Goal: Task Accomplishment & Management: Manage account settings

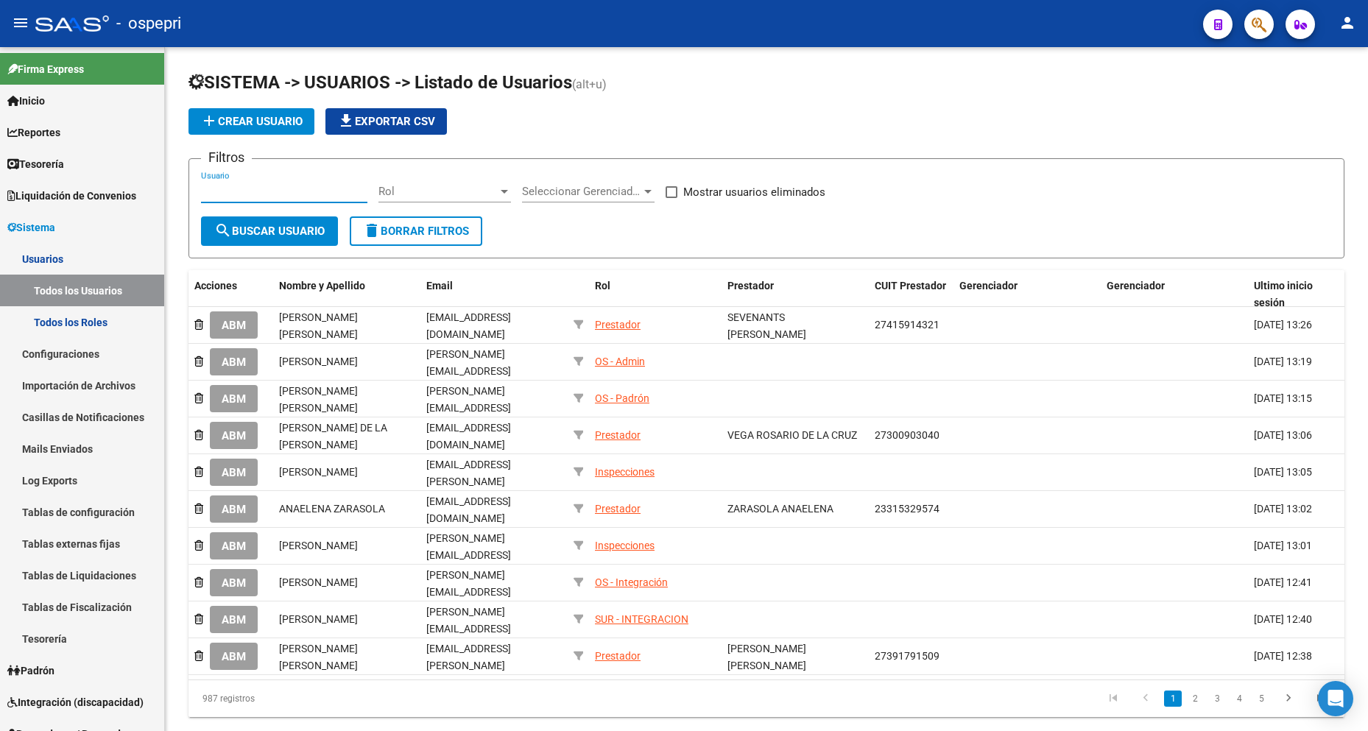
scroll to position [72, 0]
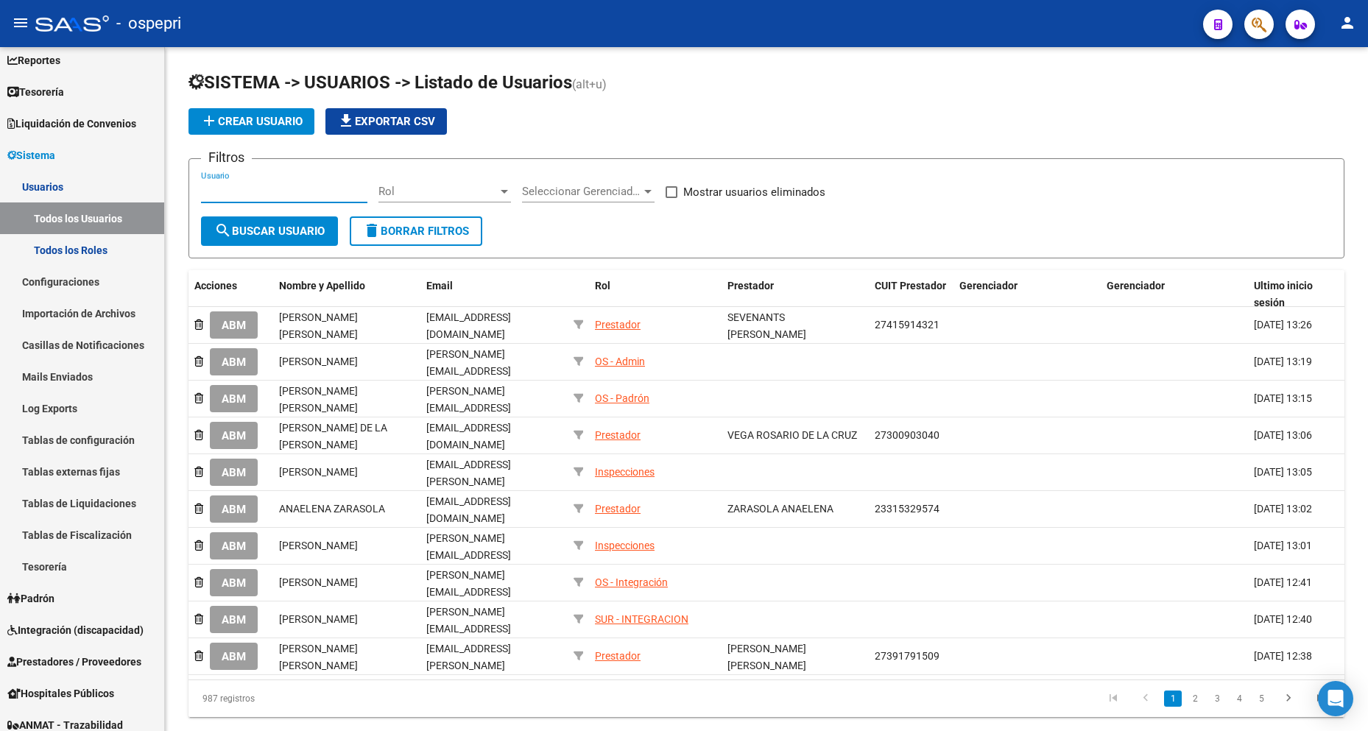
click at [99, 32] on div "- ospepri" at bounding box center [613, 23] width 1156 height 32
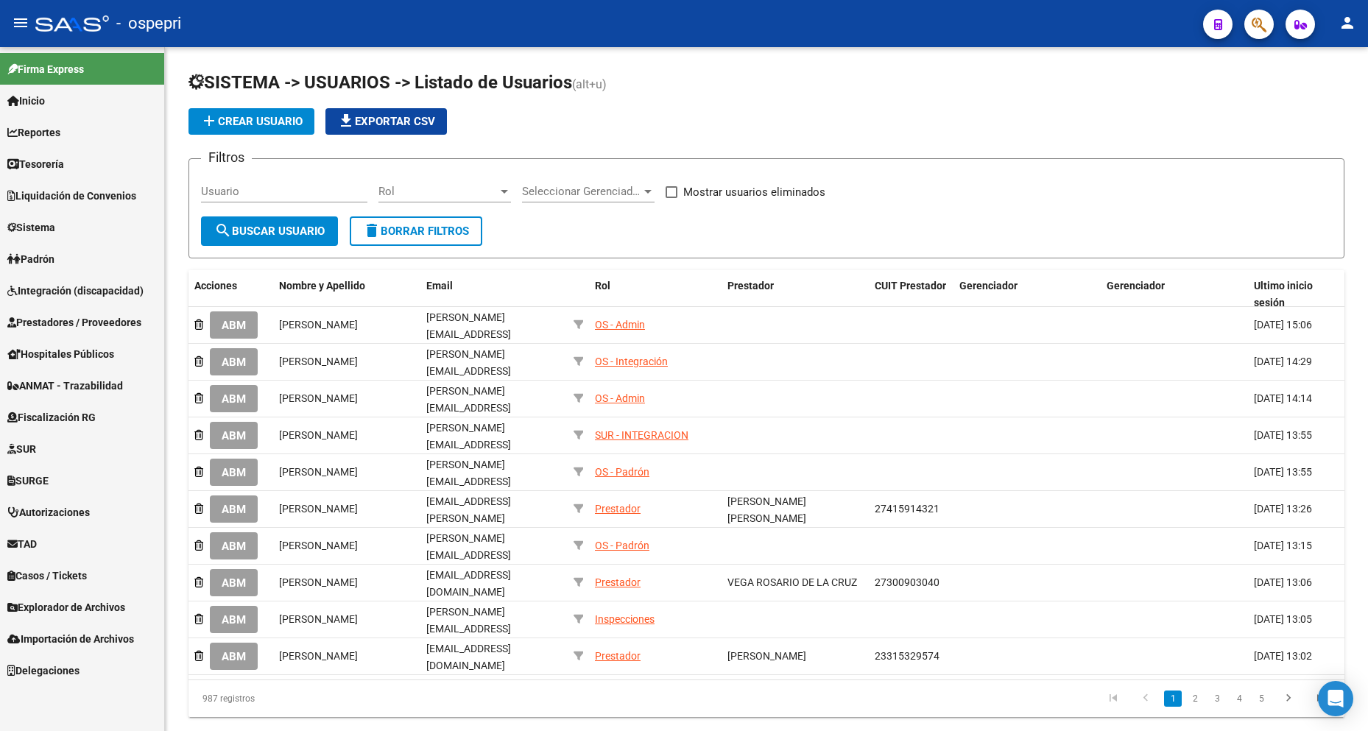
click at [71, 326] on span "Prestadores / Proveedores" at bounding box center [74, 322] width 134 height 16
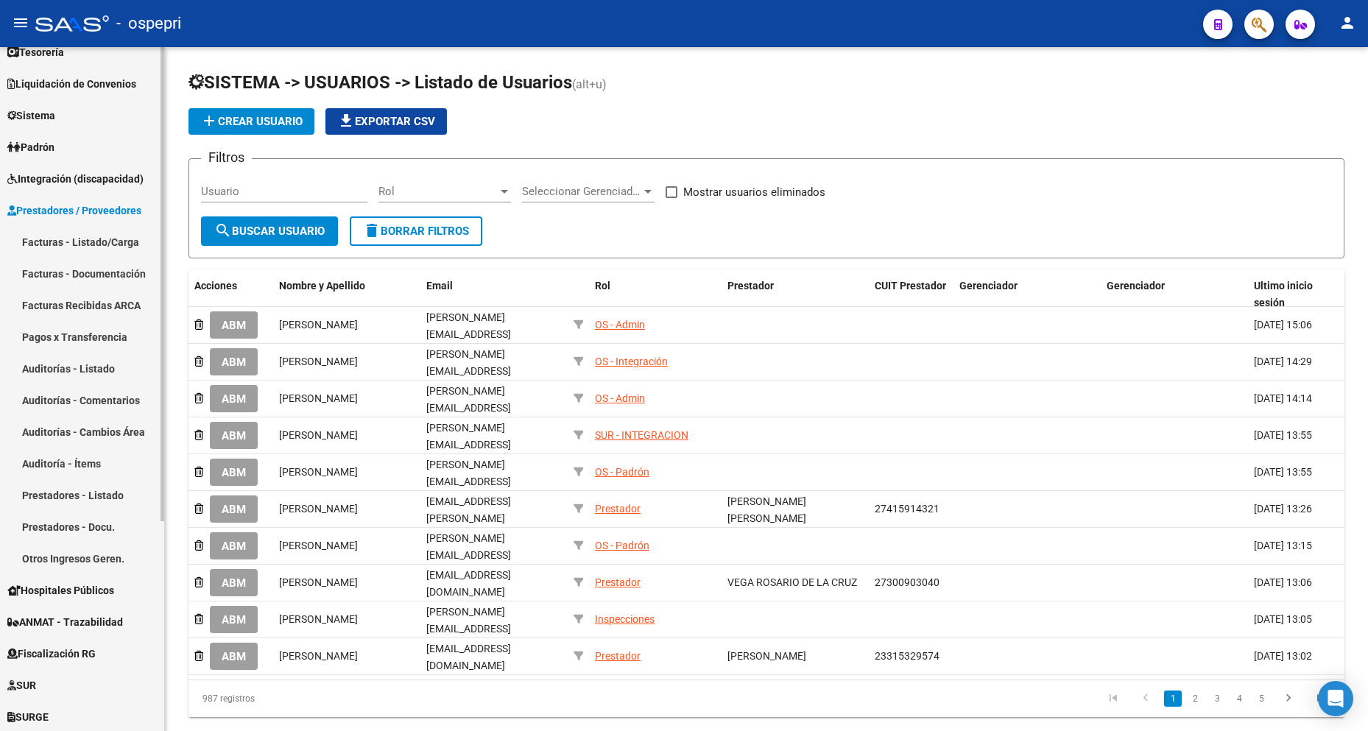
scroll to position [147, 0]
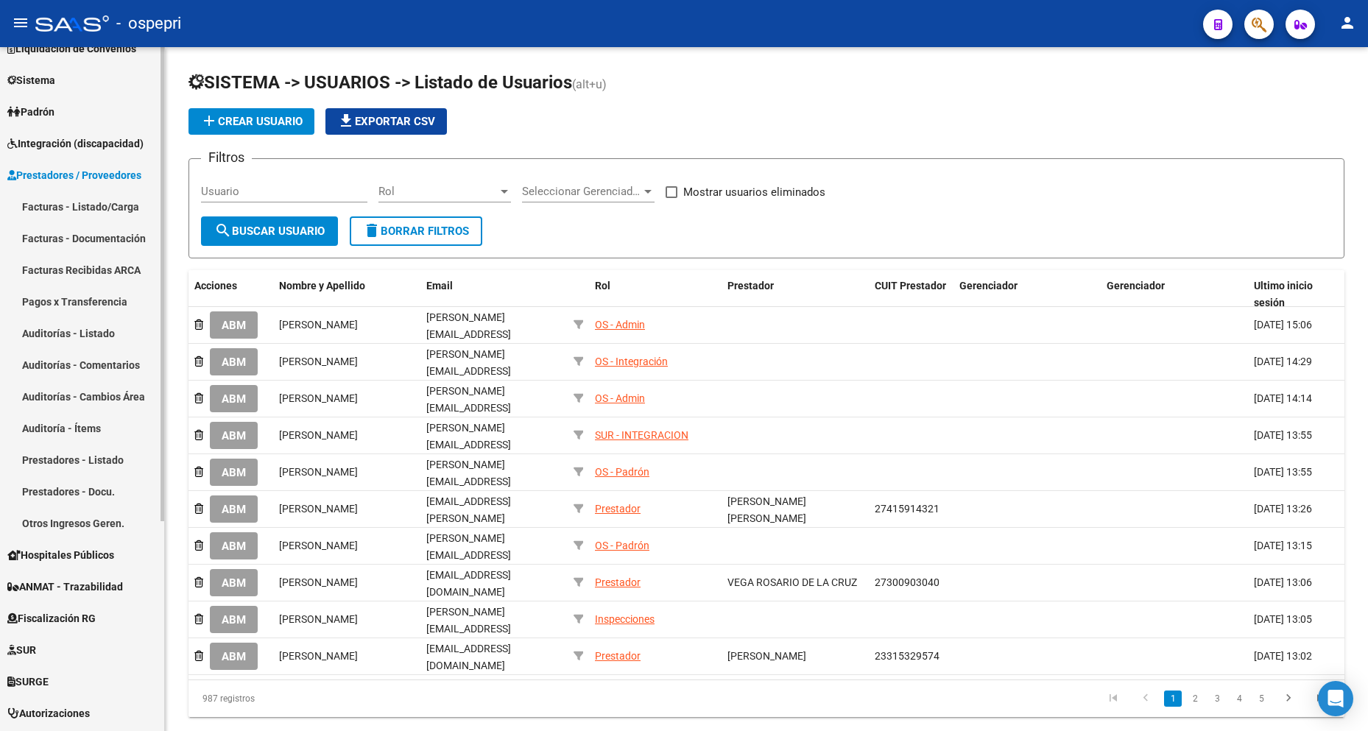
click at [113, 458] on link "Prestadores - Listado" at bounding box center [82, 460] width 164 height 32
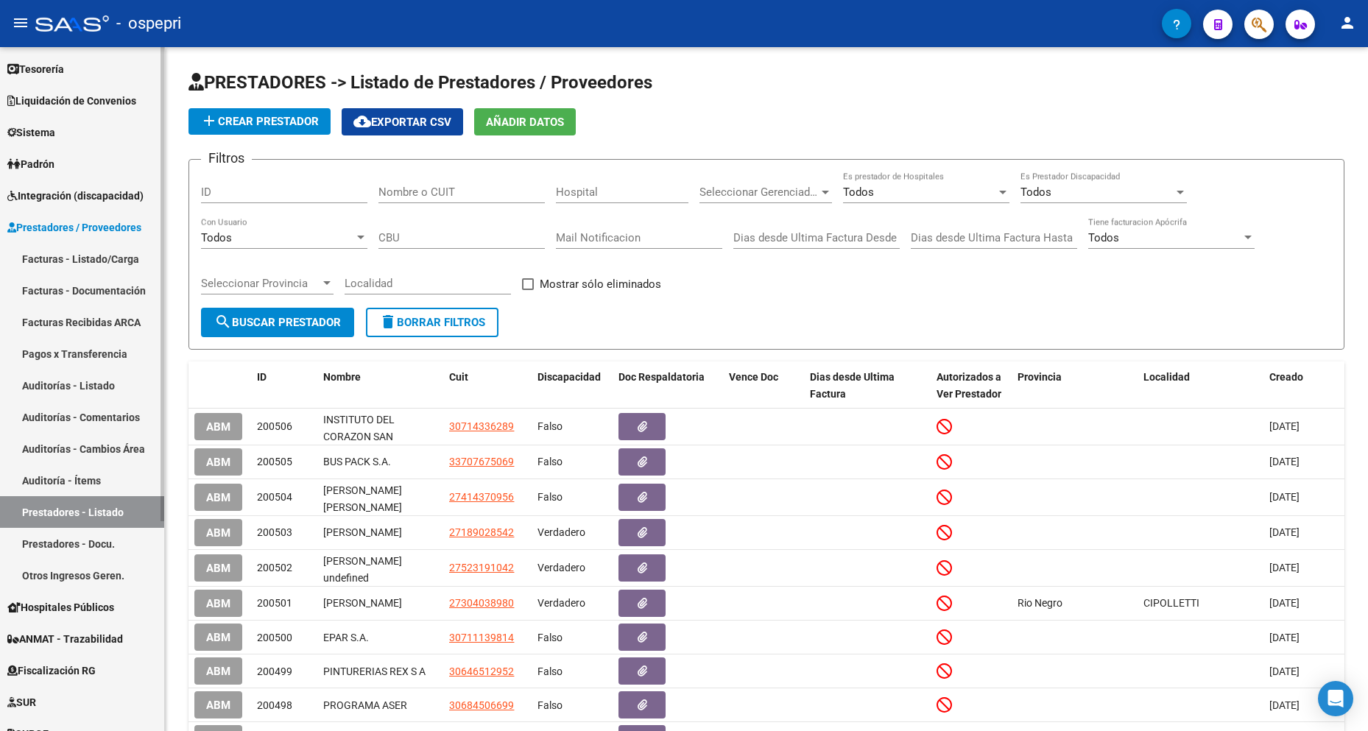
scroll to position [74, 0]
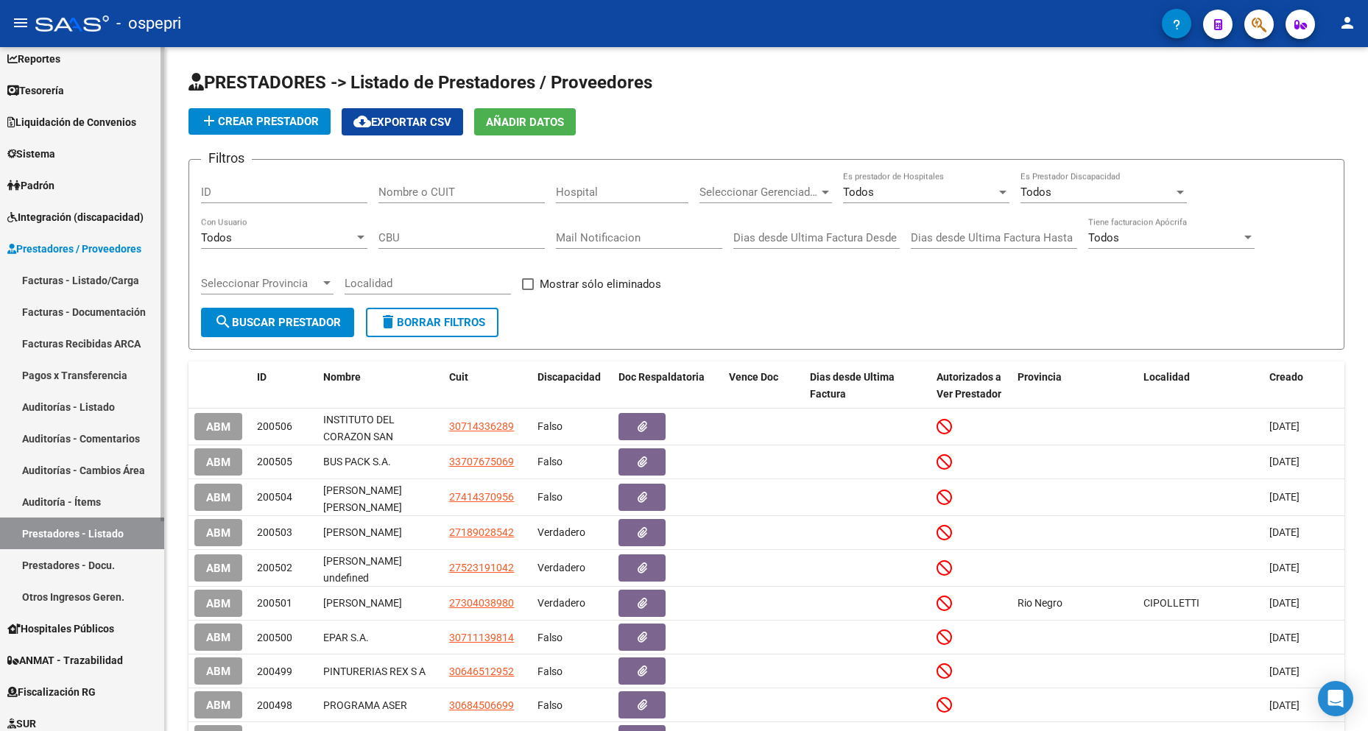
click at [74, 152] on link "Sistema" at bounding box center [82, 154] width 164 height 32
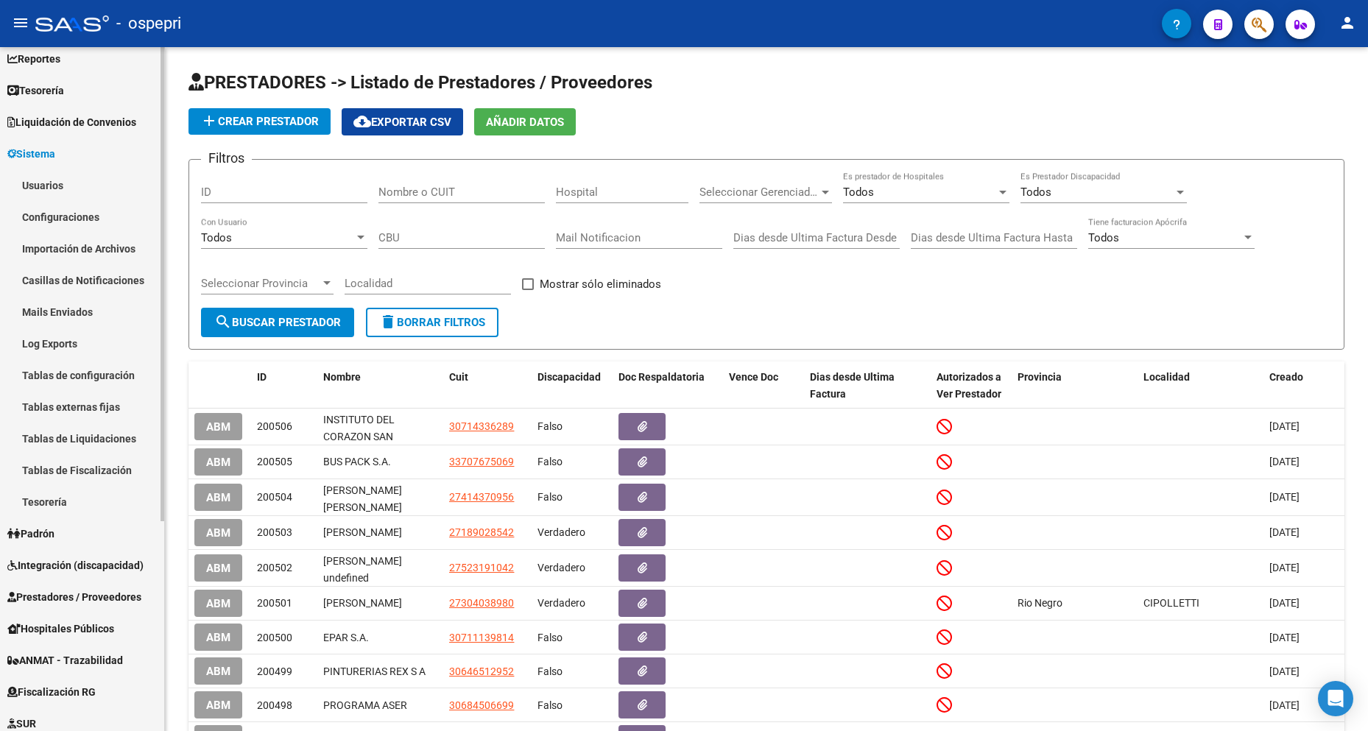
click at [88, 186] on link "Usuarios" at bounding box center [82, 185] width 164 height 32
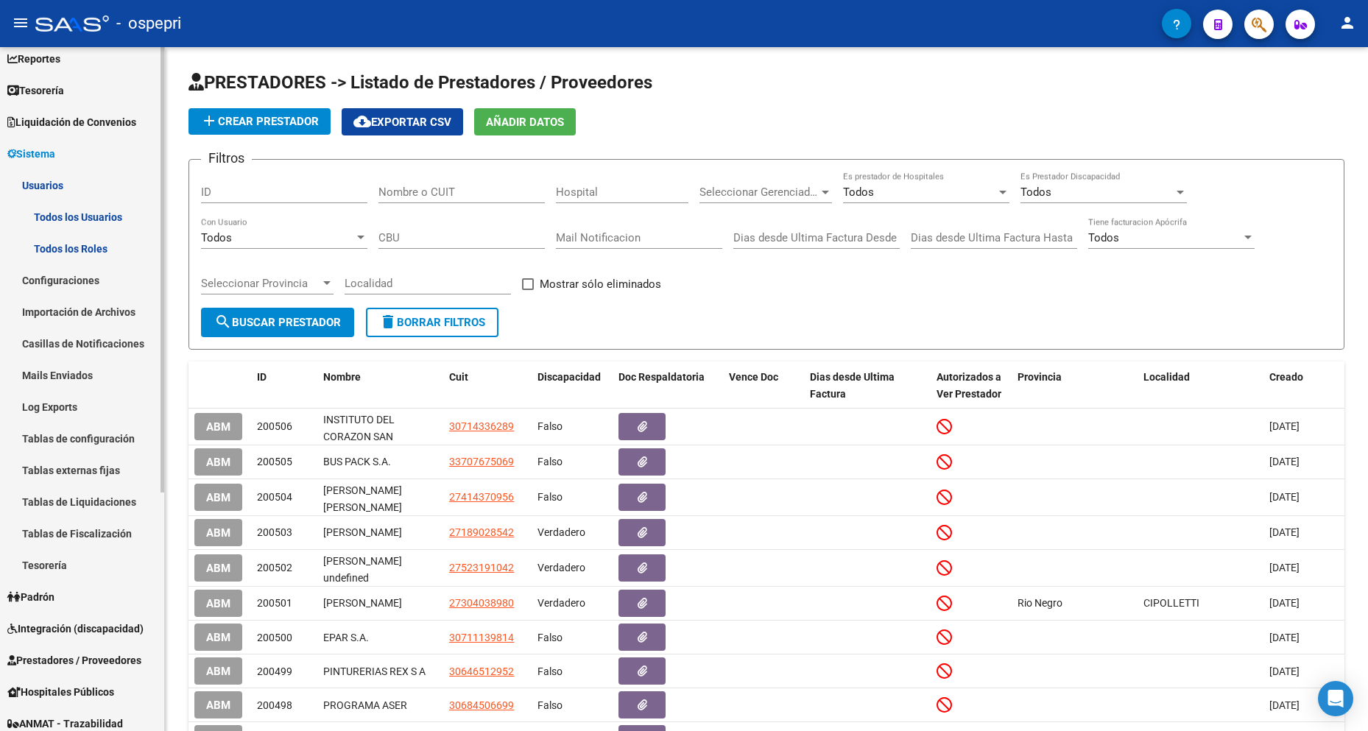
click at [85, 214] on link "Todos los Usuarios" at bounding box center [82, 217] width 164 height 32
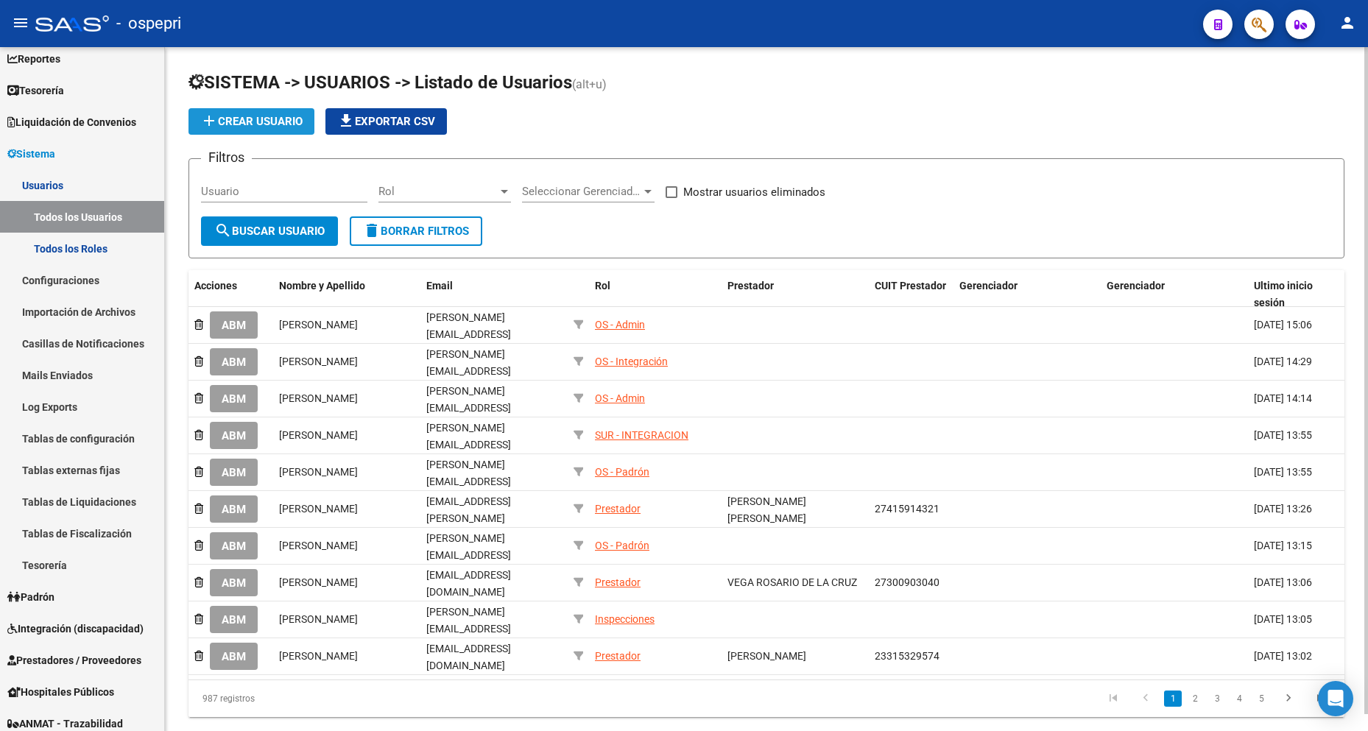
click at [273, 116] on span "add Crear Usuario" at bounding box center [251, 121] width 102 height 13
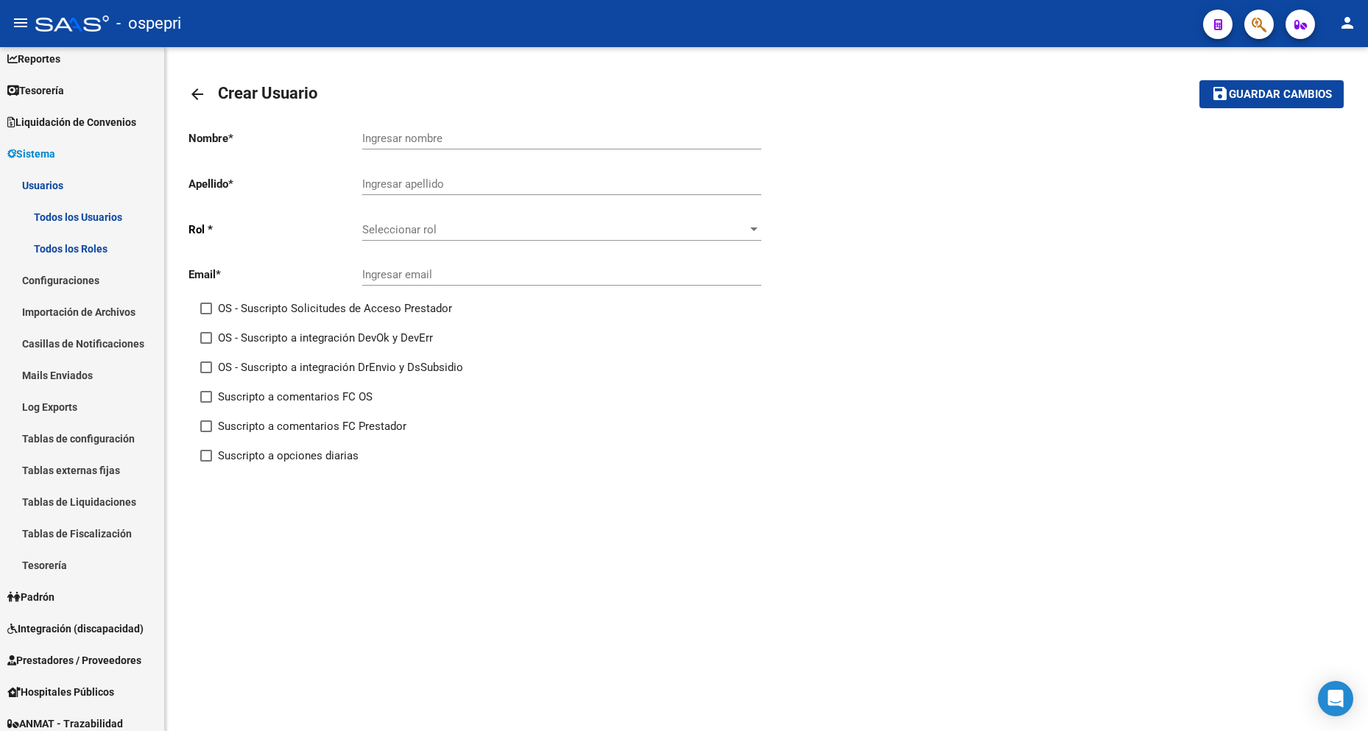
click at [556, 232] on span "Seleccionar rol" at bounding box center [555, 229] width 386 height 13
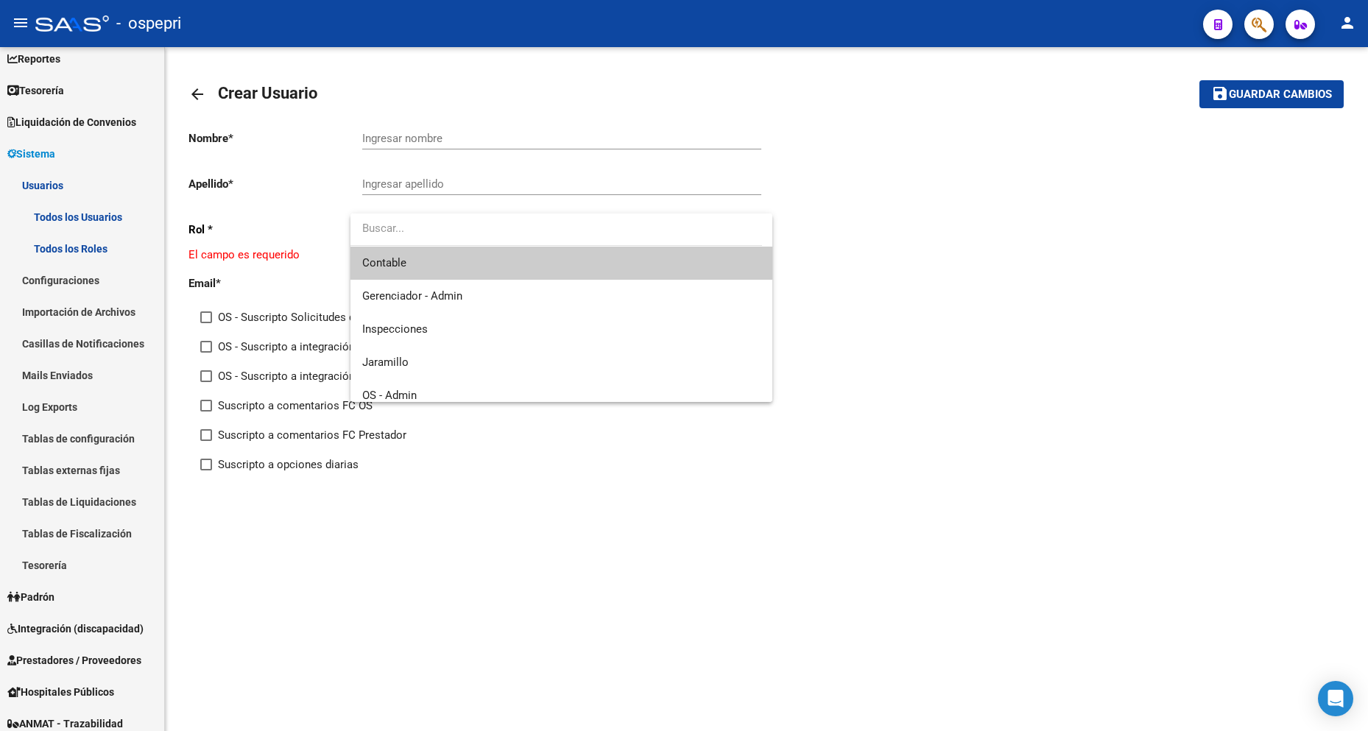
click at [556, 233] on input "dropdown search" at bounding box center [557, 228] width 412 height 33
click at [524, 179] on div at bounding box center [684, 365] width 1368 height 731
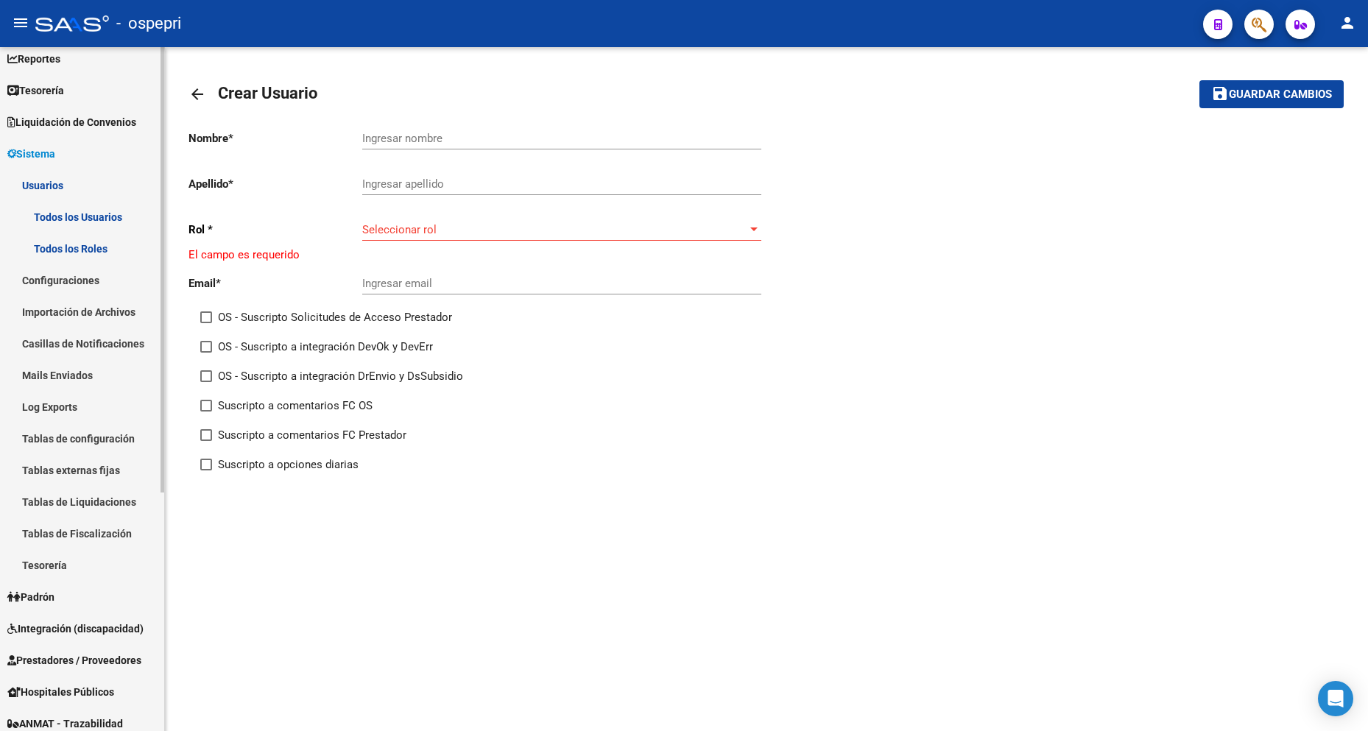
click at [71, 155] on link "Sistema" at bounding box center [82, 154] width 164 height 32
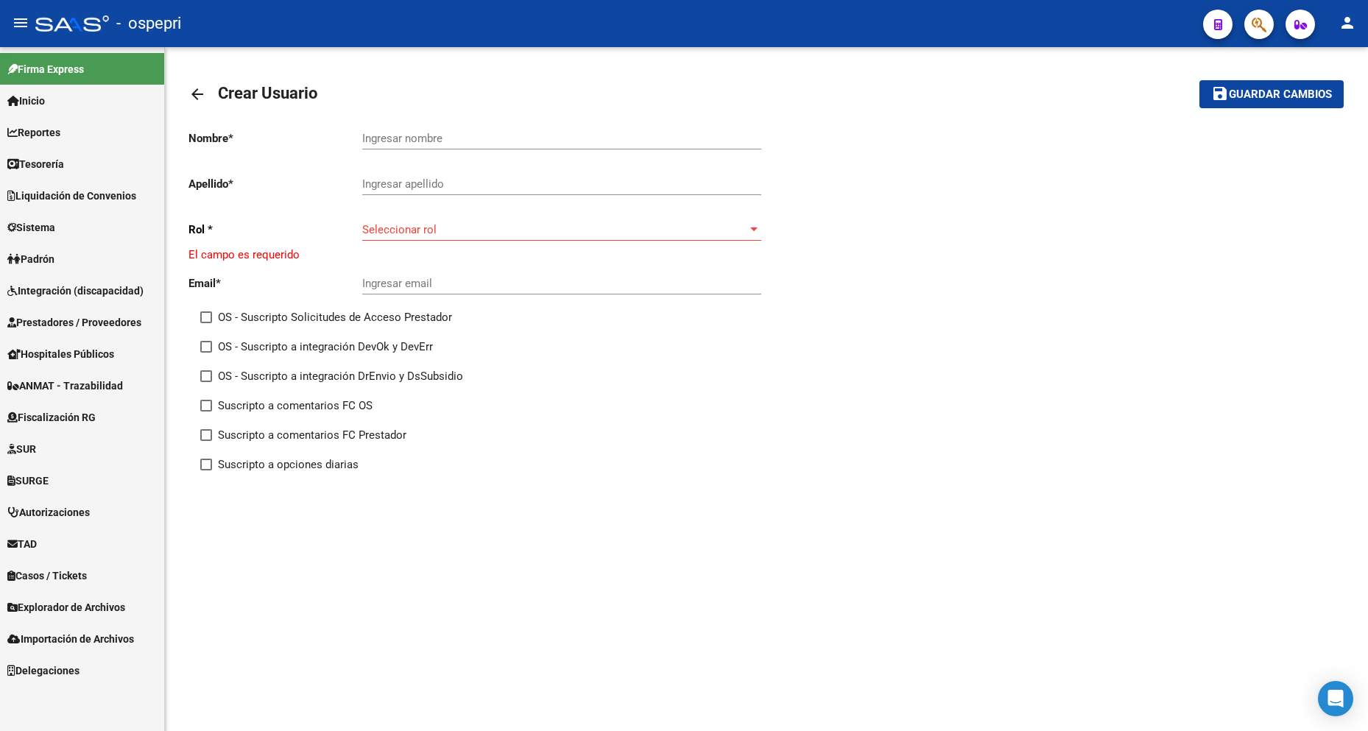
click at [112, 334] on link "Prestadores / Proveedores" at bounding box center [82, 322] width 164 height 32
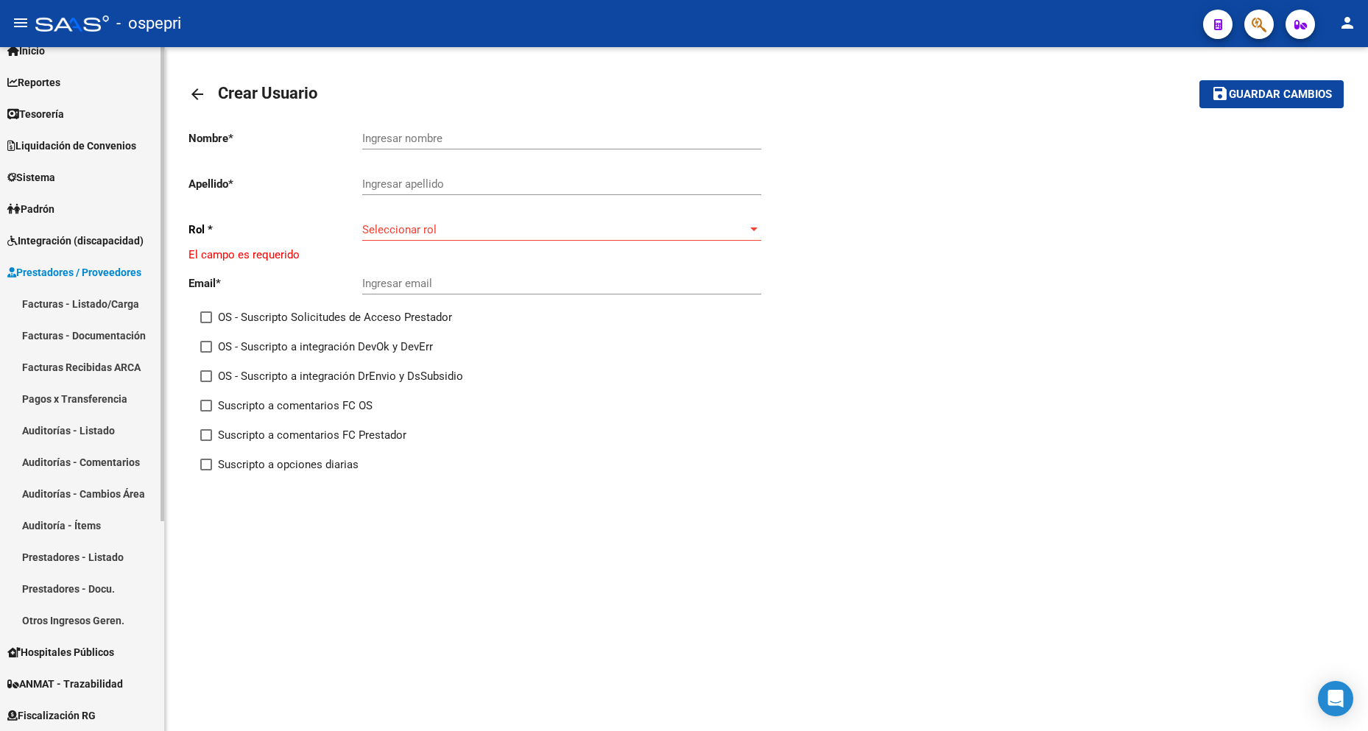
scroll to position [74, 0]
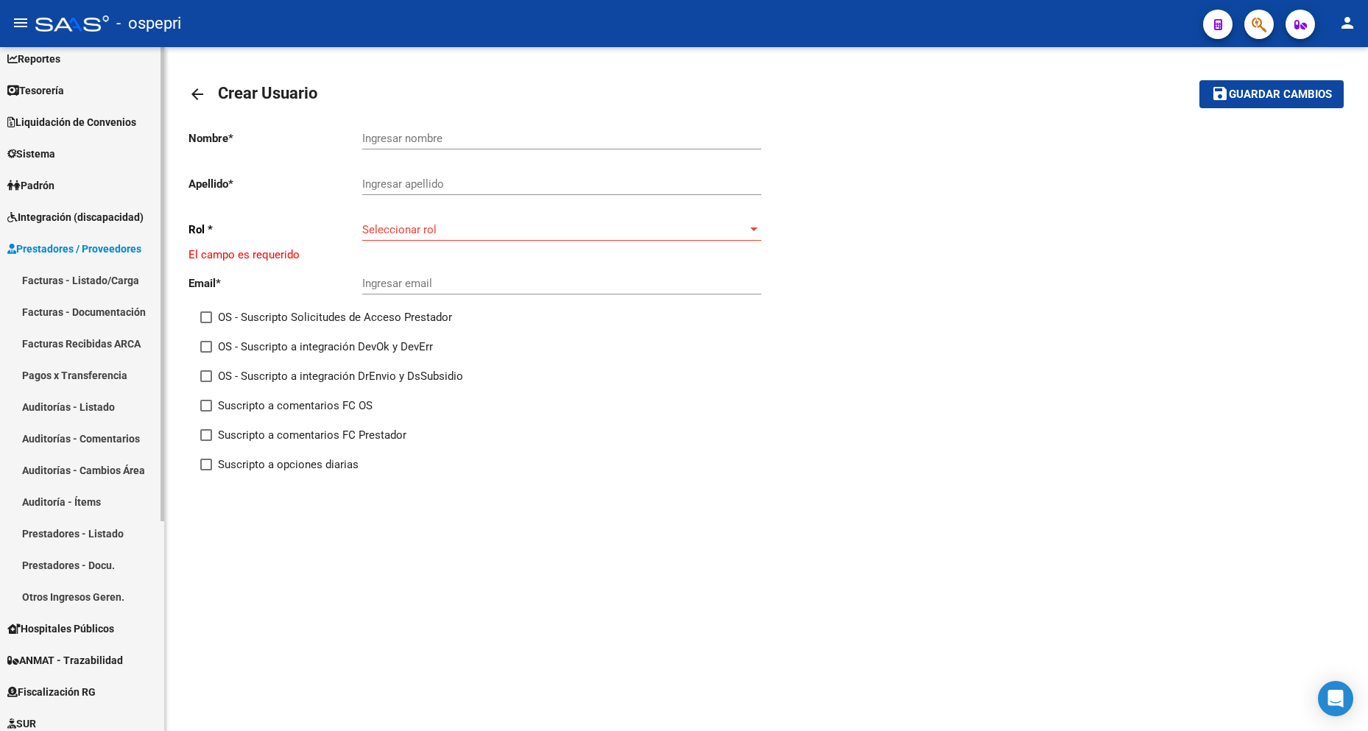
click at [68, 528] on link "Prestadores - Listado" at bounding box center [82, 534] width 164 height 32
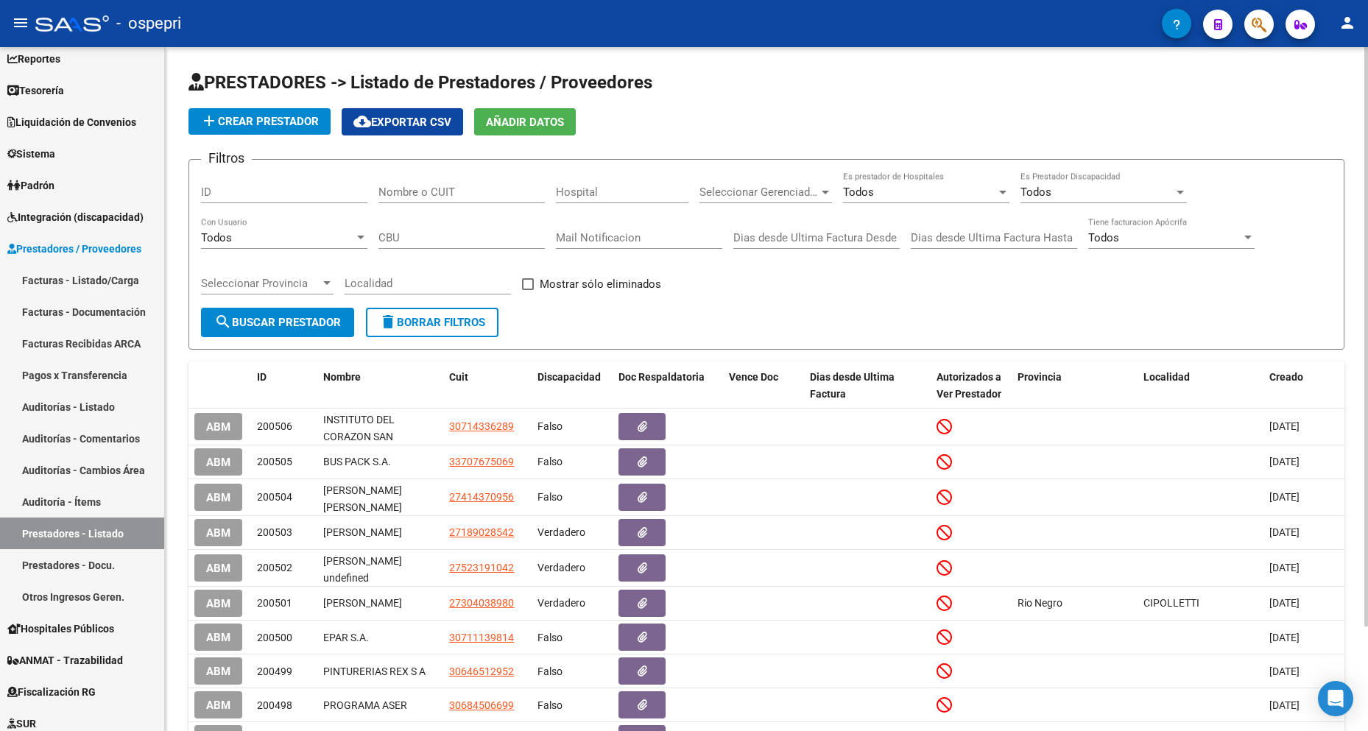
click at [244, 116] on span "add Crear Prestador" at bounding box center [259, 121] width 119 height 13
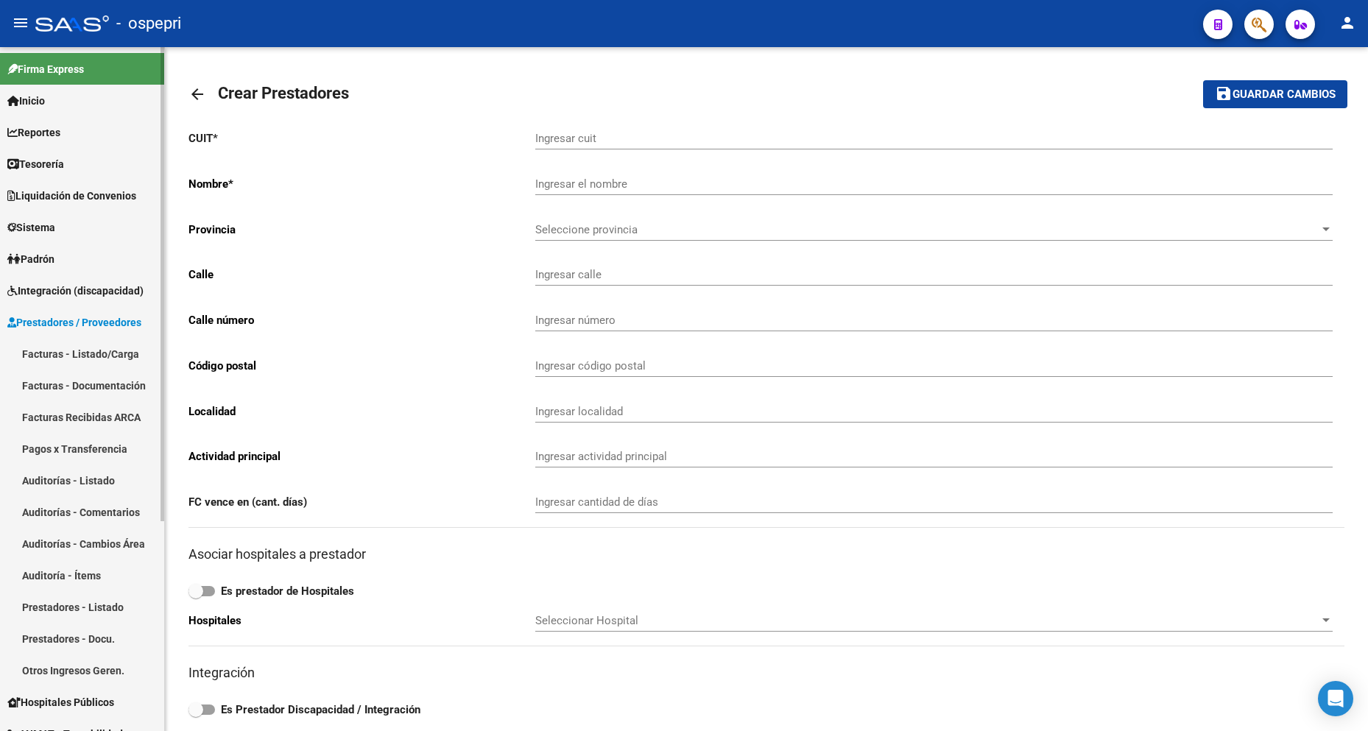
click at [74, 315] on span "Prestadores / Proveedores" at bounding box center [74, 322] width 134 height 16
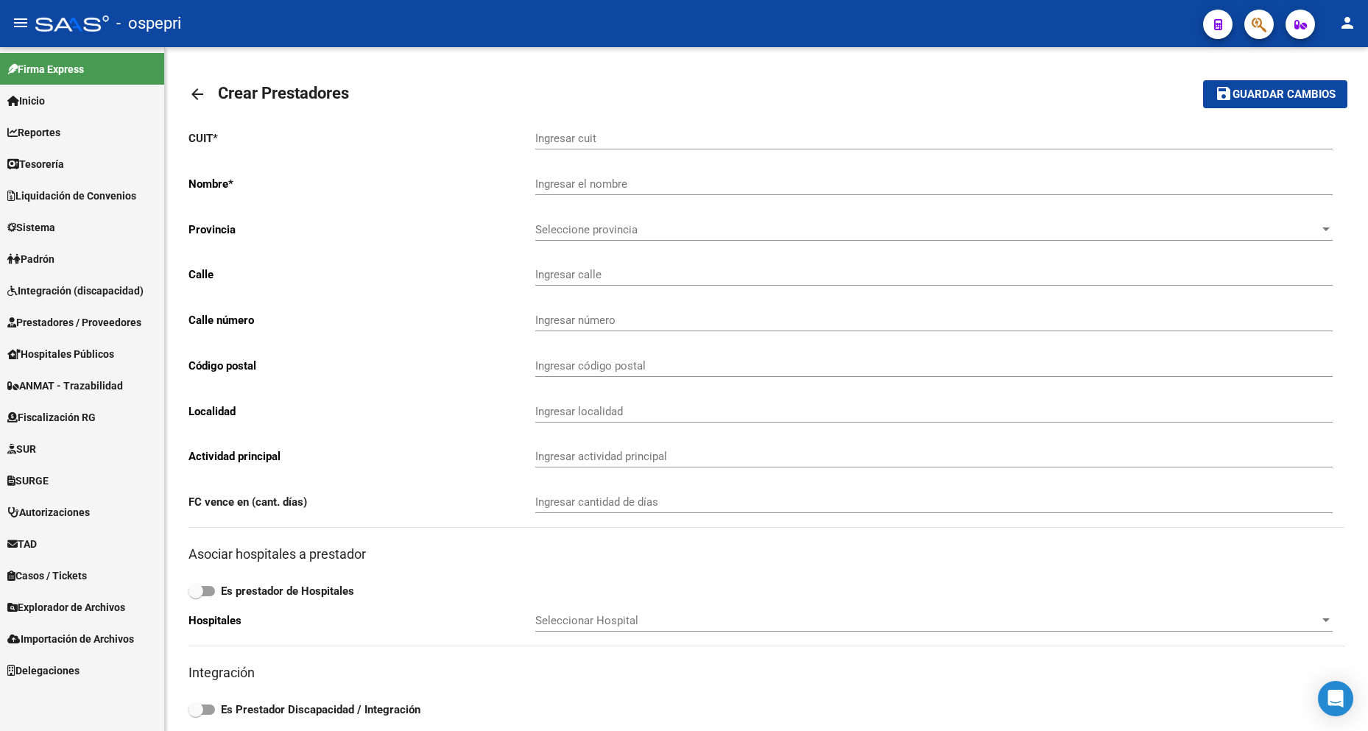
click at [74, 315] on span "Prestadores / Proveedores" at bounding box center [74, 322] width 134 height 16
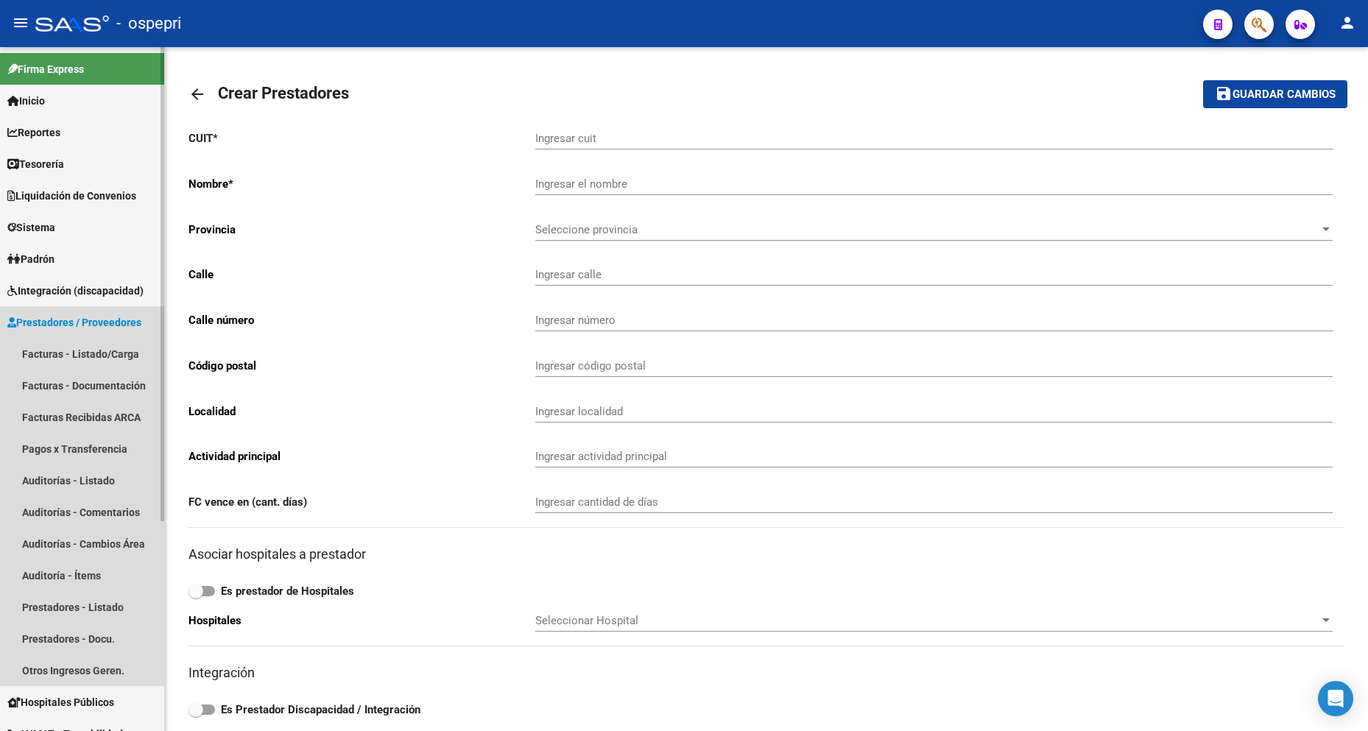
click at [74, 315] on span "Prestadores / Proveedores" at bounding box center [74, 322] width 134 height 16
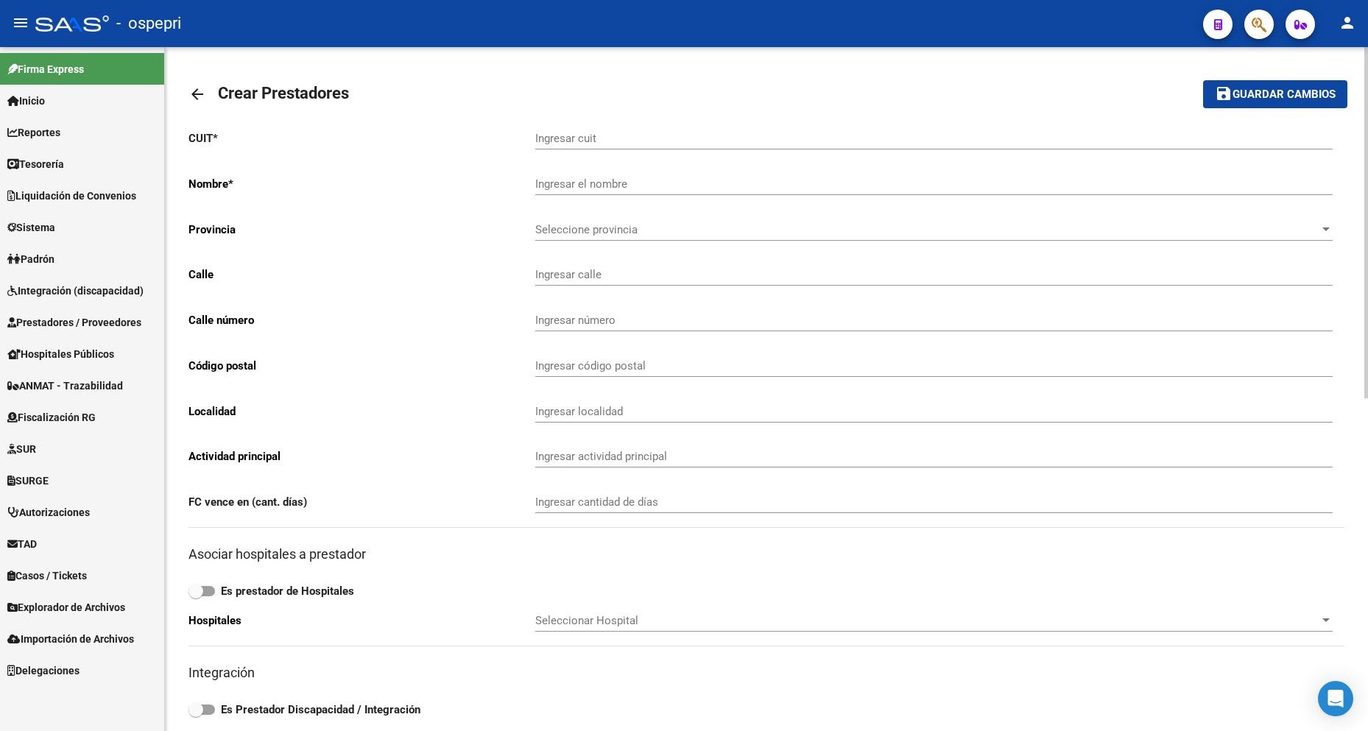
scroll to position [74, 0]
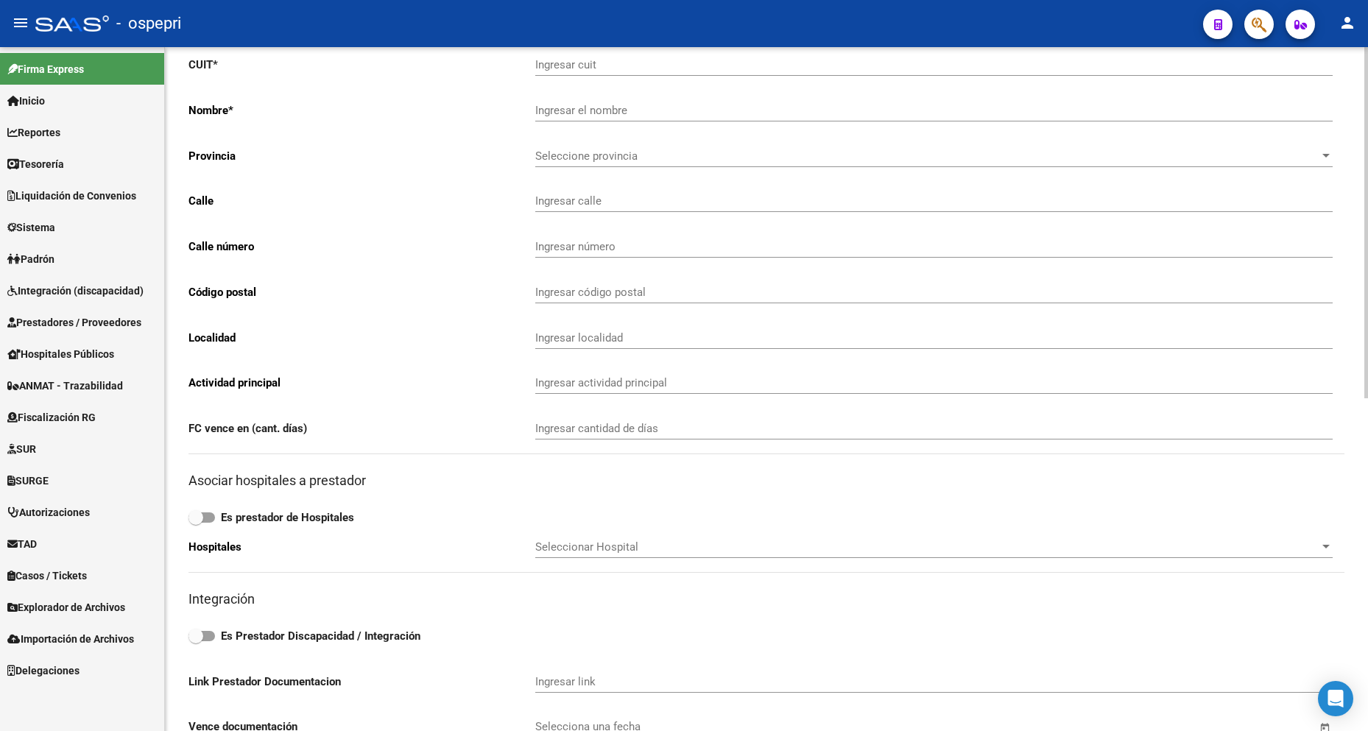
click at [627, 362] on div "Ingresar localidad" at bounding box center [934, 340] width 798 height 46
click at [628, 393] on div "Ingresar actividad principal" at bounding box center [934, 378] width 798 height 32
click at [627, 379] on input "Ingresar actividad principal" at bounding box center [934, 382] width 798 height 13
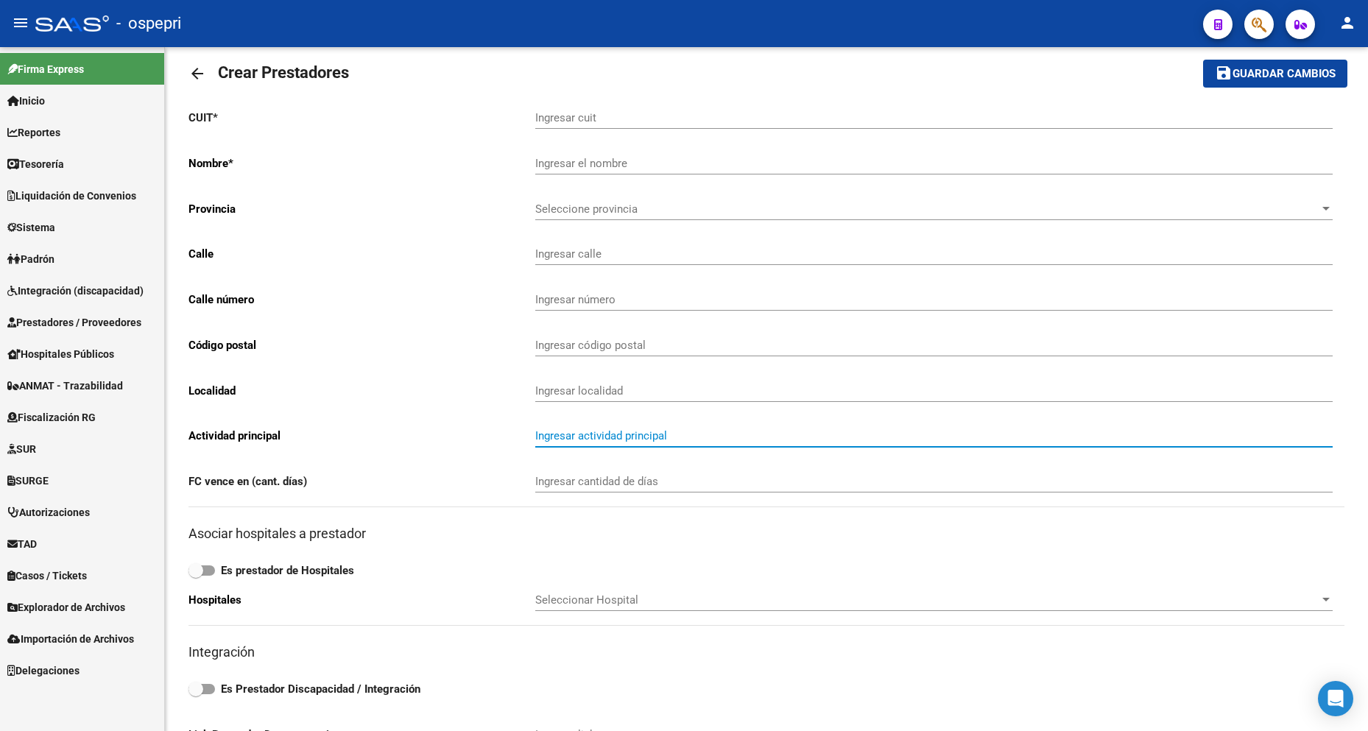
scroll to position [0, 0]
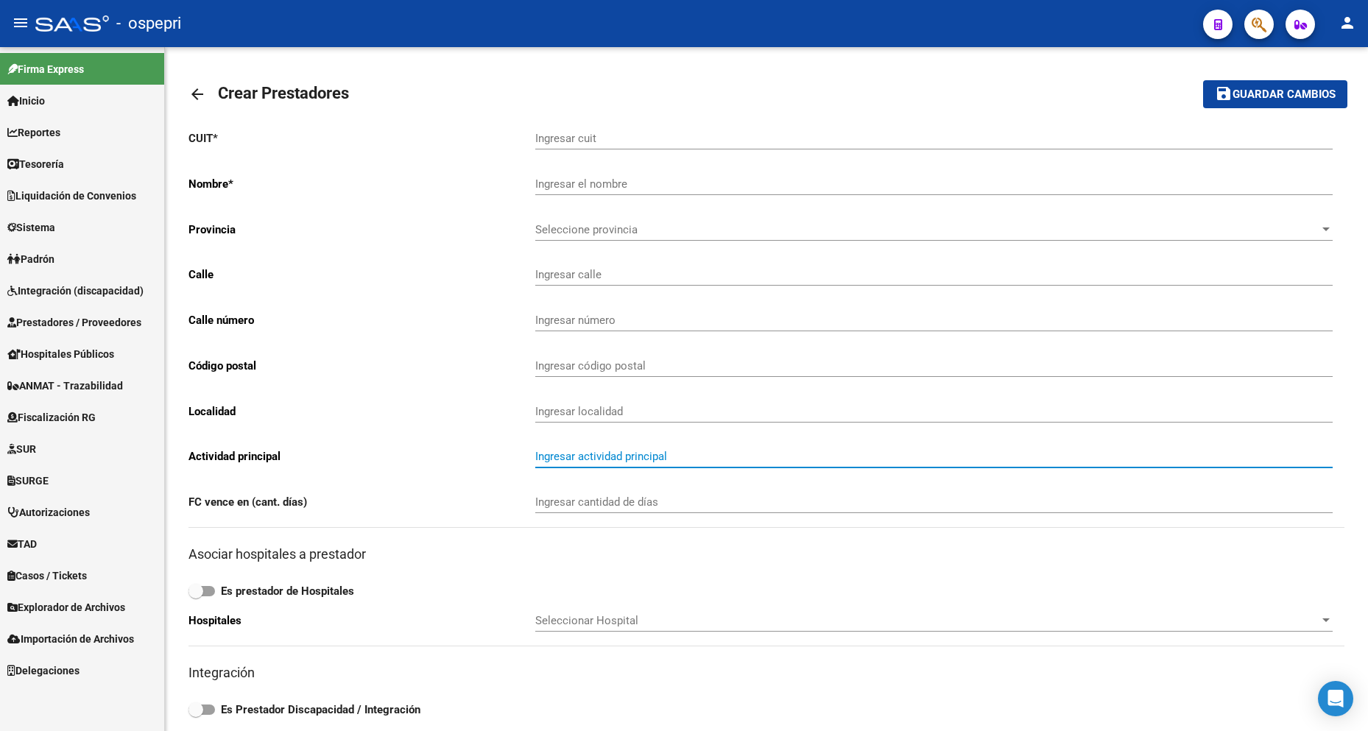
click at [66, 104] on link "Inicio" at bounding box center [82, 101] width 164 height 32
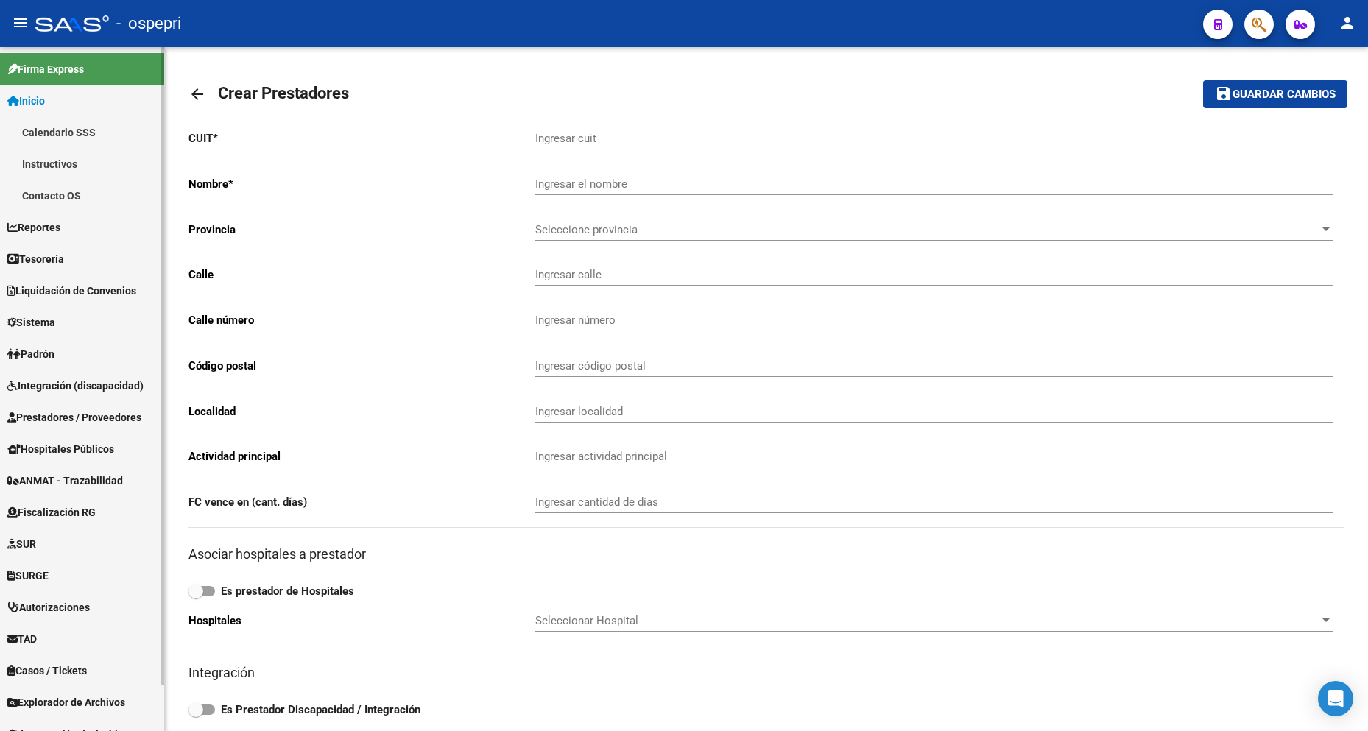
click at [66, 104] on link "Inicio" at bounding box center [82, 101] width 164 height 32
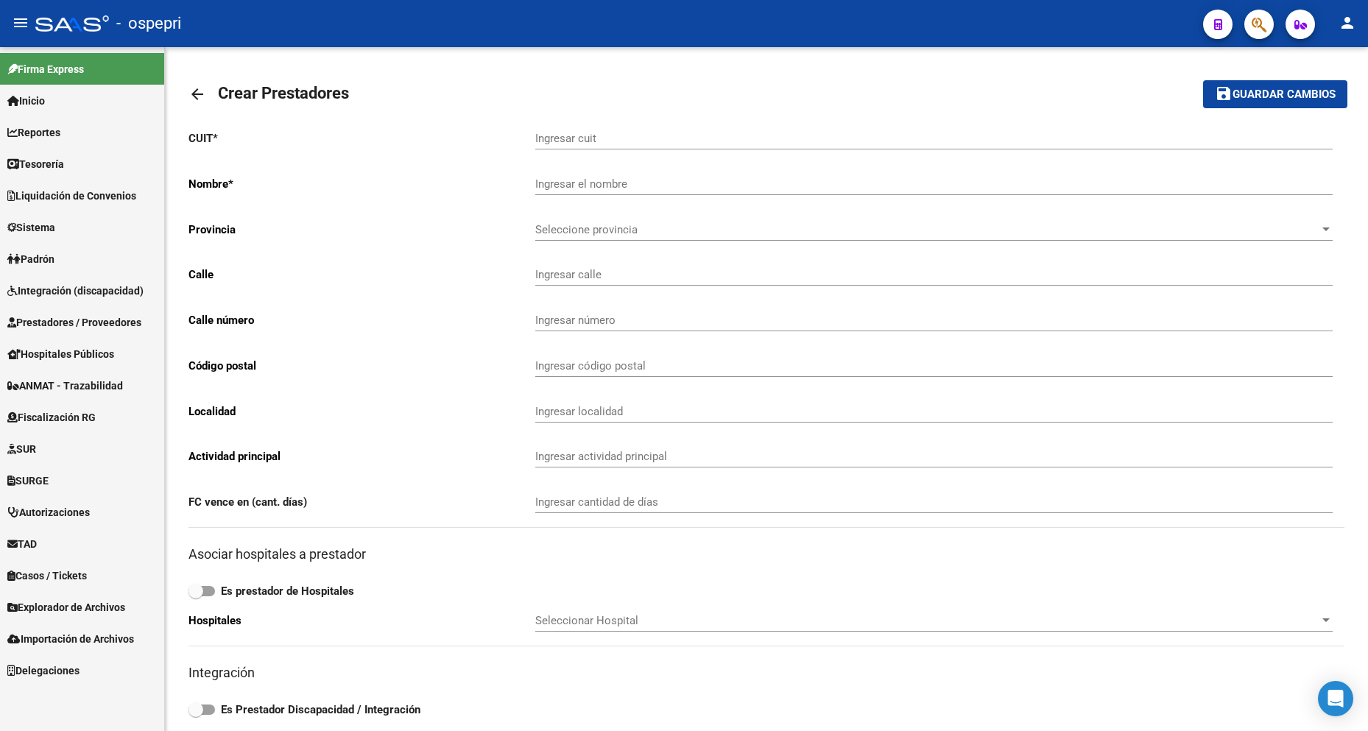
click at [66, 238] on link "Sistema" at bounding box center [82, 227] width 164 height 32
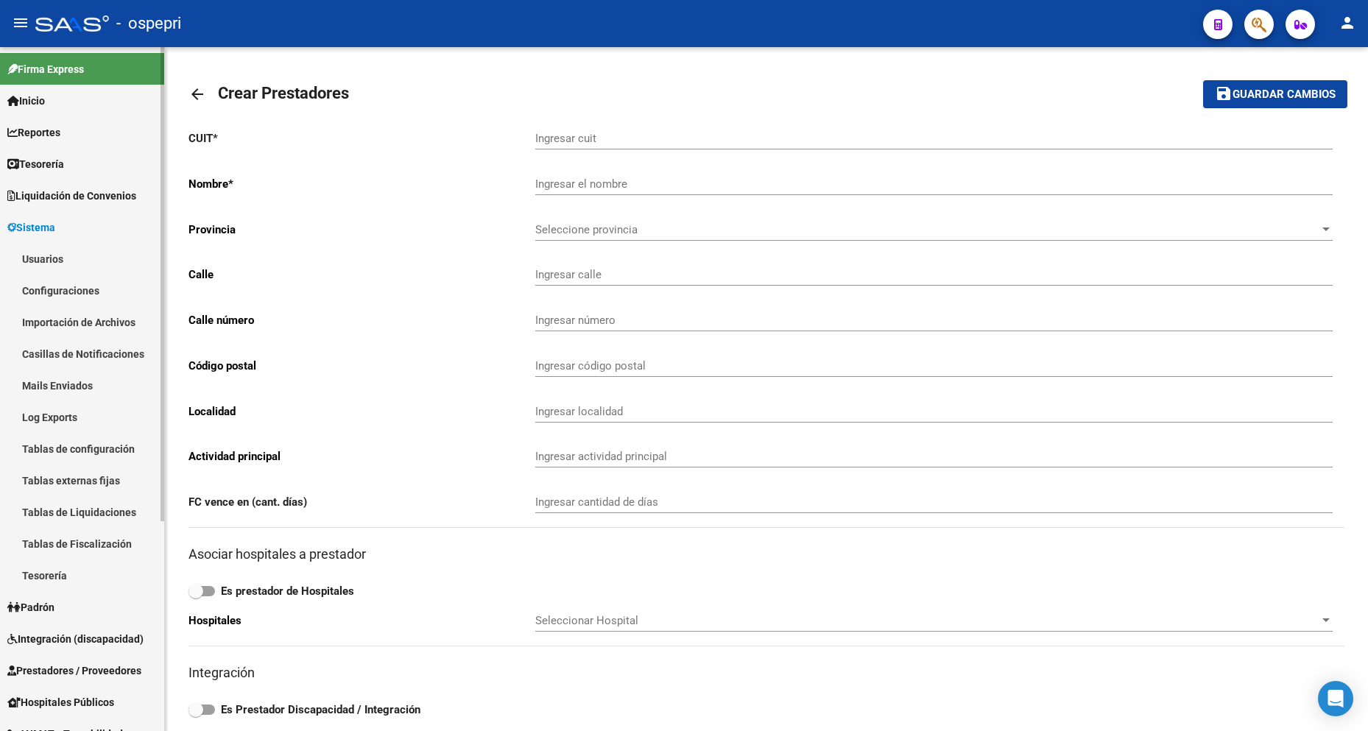
click at [67, 250] on link "Usuarios" at bounding box center [82, 259] width 164 height 32
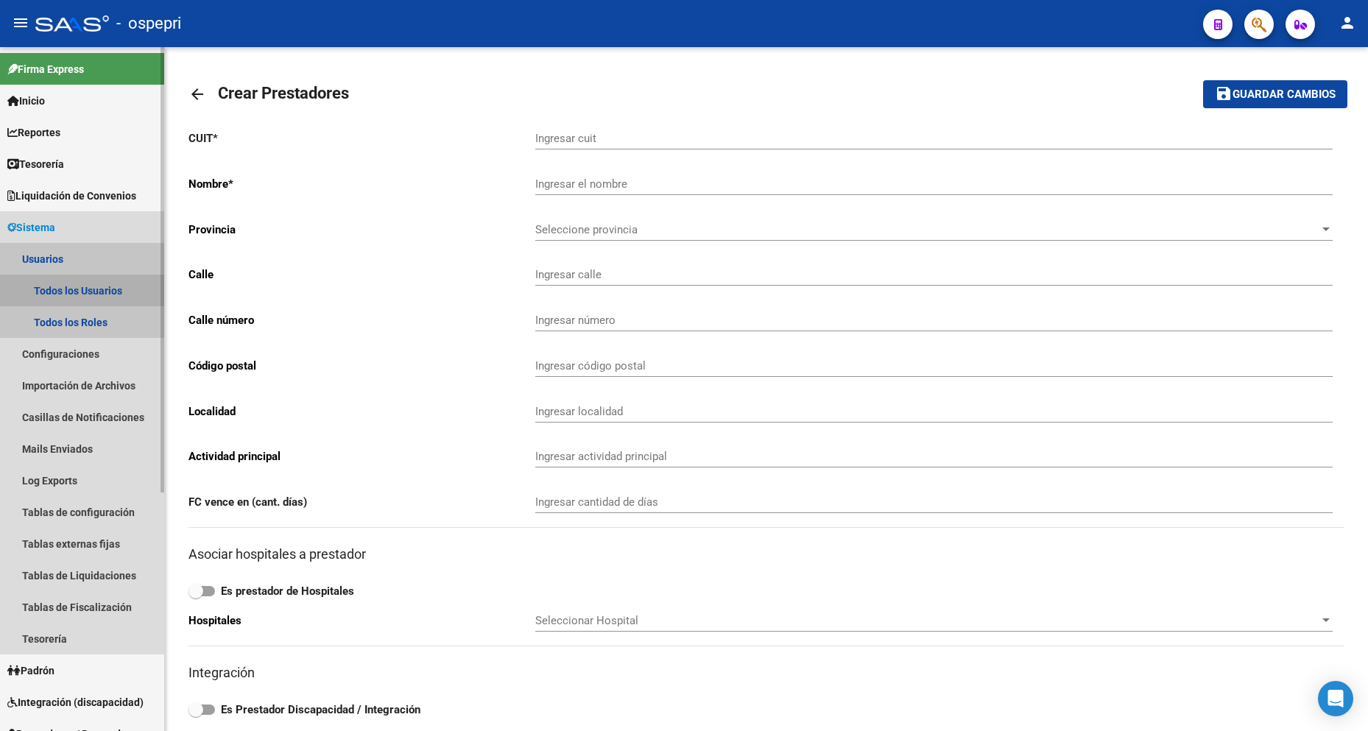
click at [80, 290] on link "Todos los Usuarios" at bounding box center [82, 291] width 164 height 32
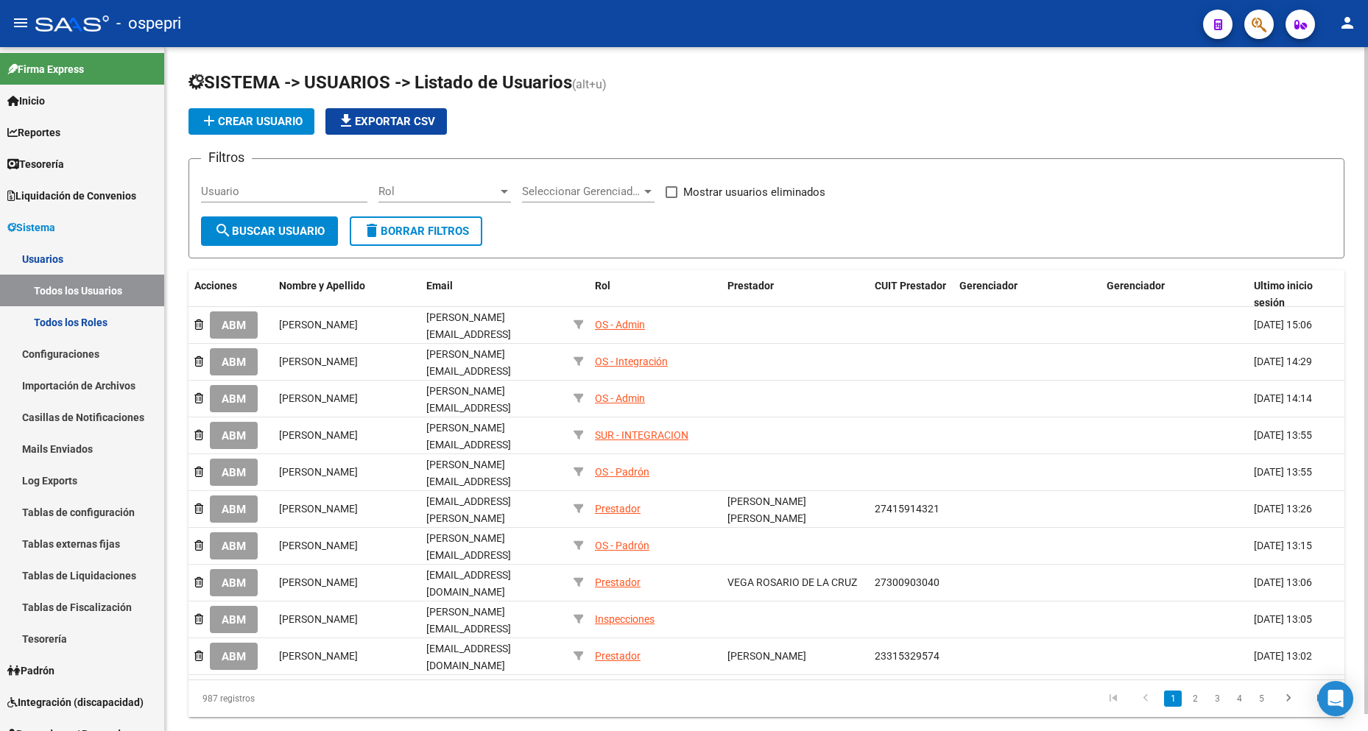
click at [278, 190] on input "Usuario" at bounding box center [284, 191] width 166 height 13
paste input "27395222584"
type input "27395222584"
click at [298, 223] on button "search Buscar Usuario" at bounding box center [269, 231] width 137 height 29
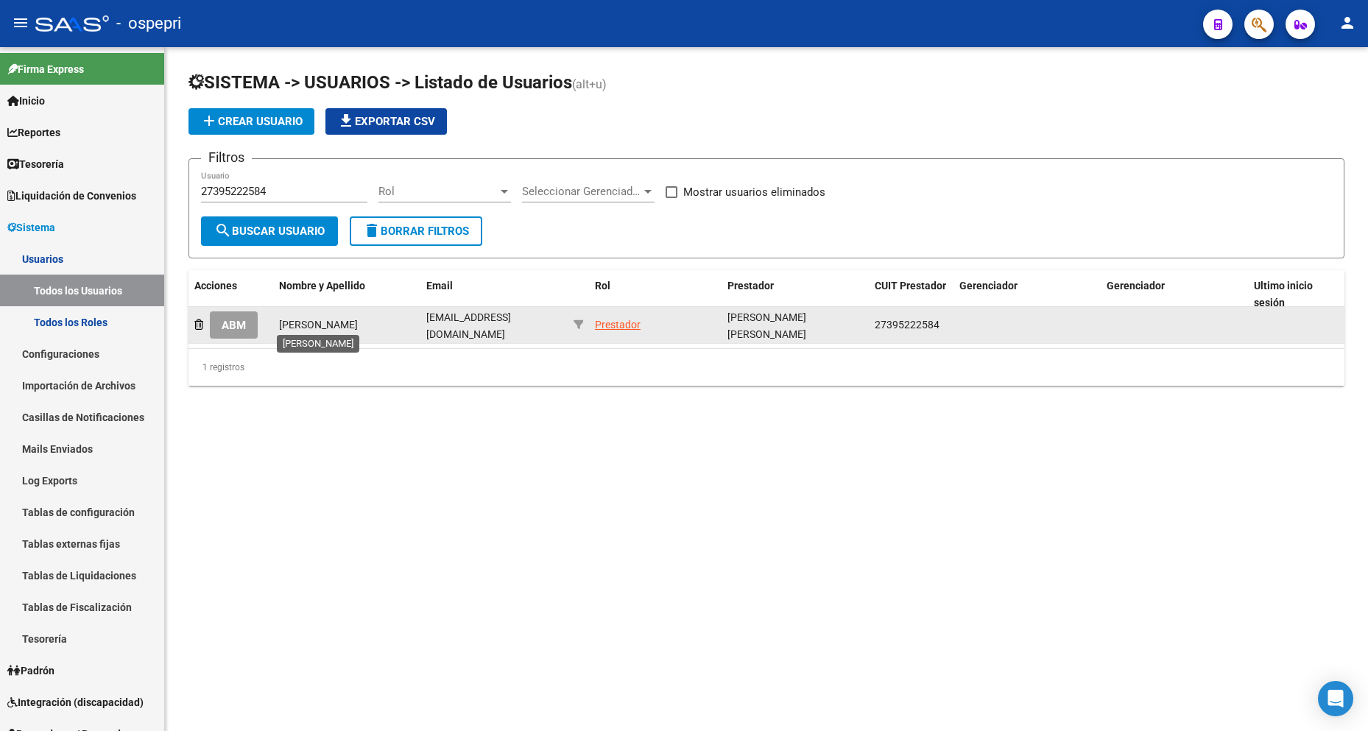
click at [330, 323] on span "[PERSON_NAME]" at bounding box center [318, 325] width 79 height 12
click at [244, 321] on span "ABM" at bounding box center [234, 325] width 24 height 13
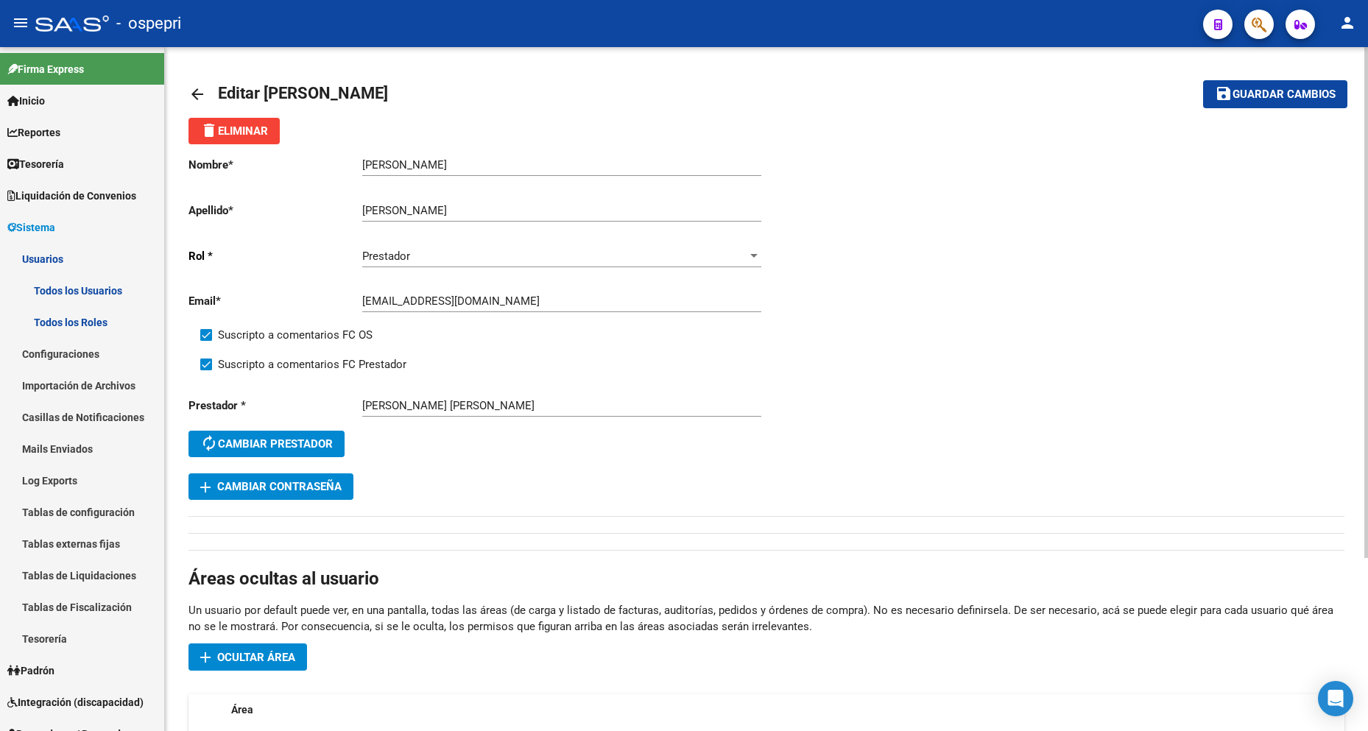
click at [334, 480] on span "add Cambiar Contraseña" at bounding box center [270, 486] width 141 height 13
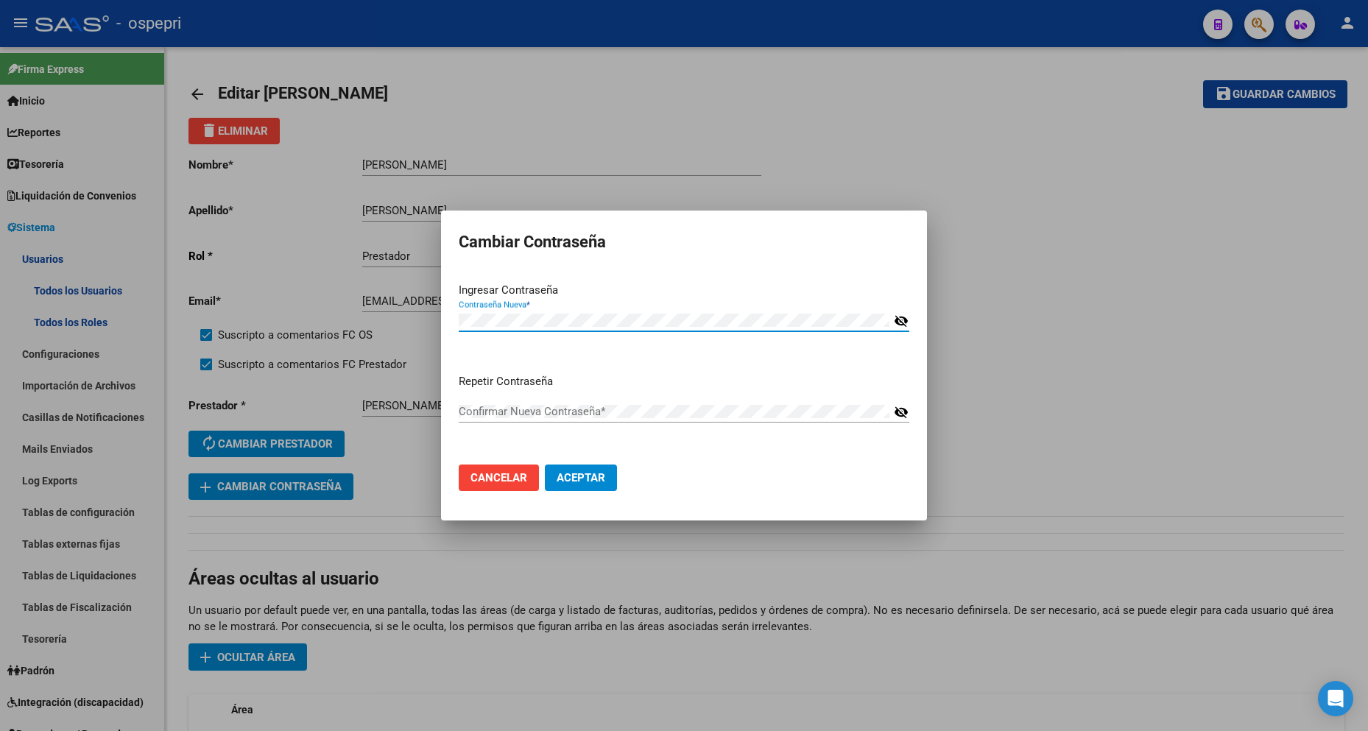
click at [898, 317] on mat-icon "visibility_off" at bounding box center [901, 321] width 15 height 18
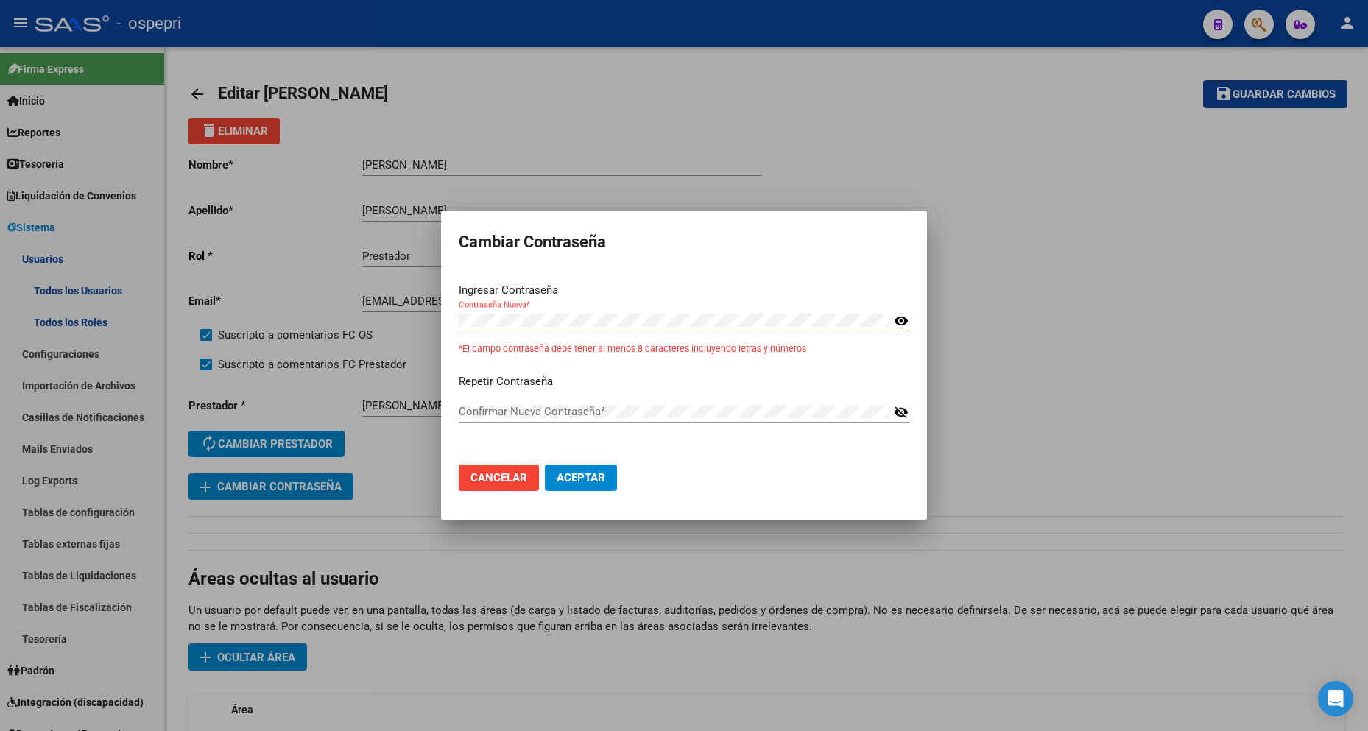
click at [813, 311] on div "Contraseña Nueva *" at bounding box center [674, 320] width 431 height 22
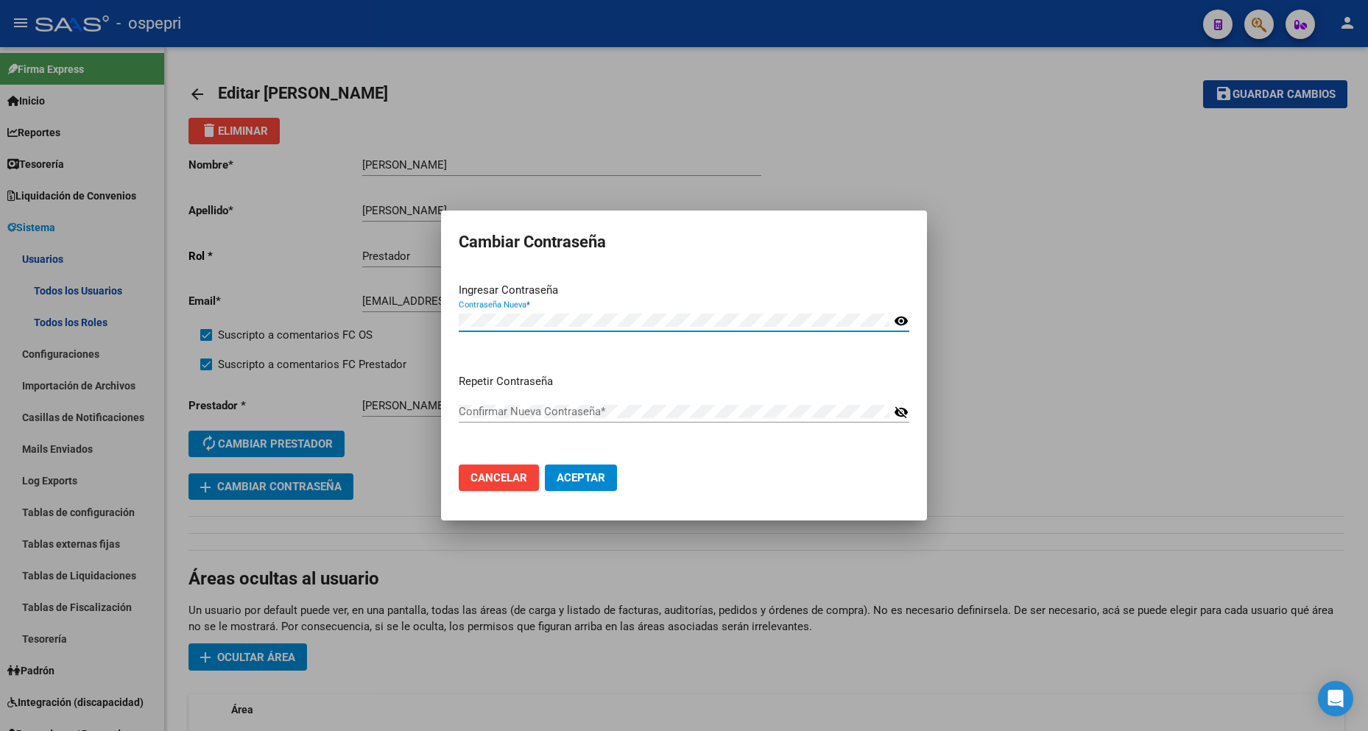
click at [302, 317] on div "Cambiar Contraseña Ingresar Contraseña Contraseña Nueva * visibility Repetir Co…" at bounding box center [684, 365] width 1368 height 731
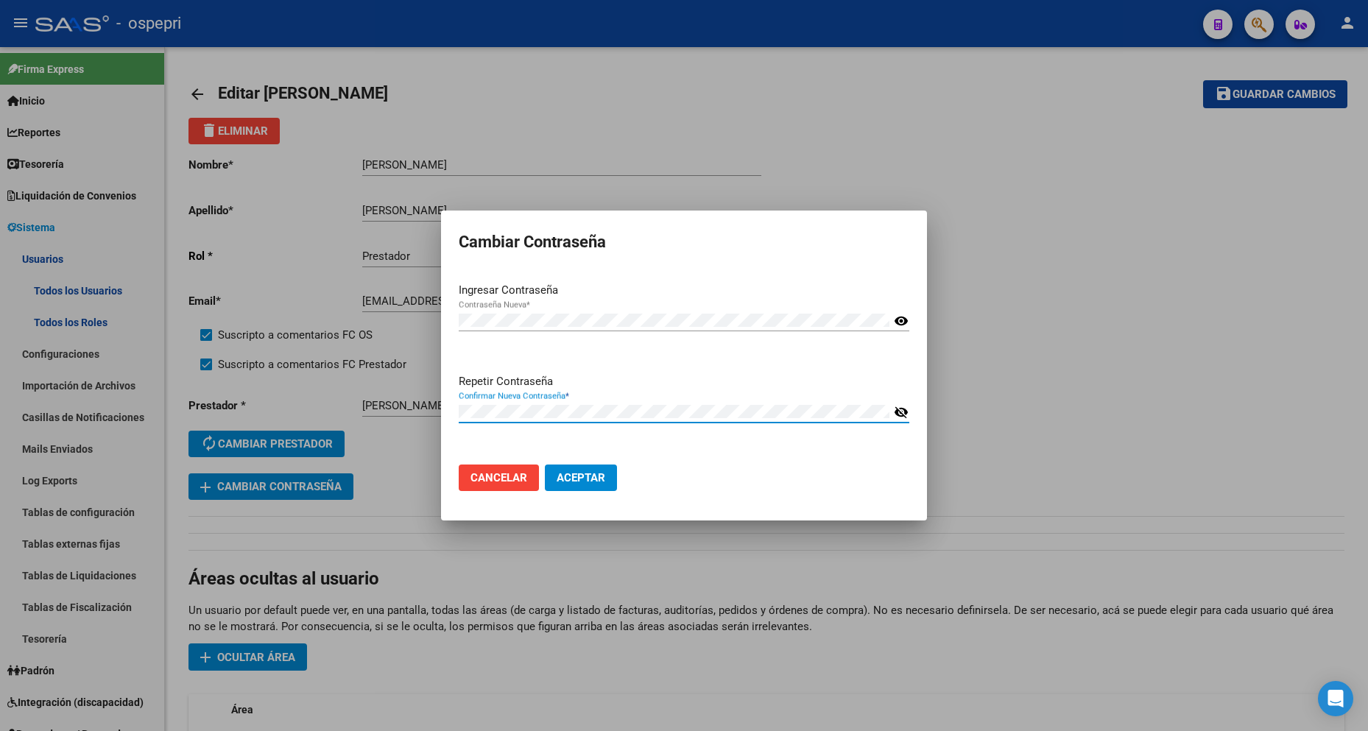
click at [887, 404] on div "Confirmar Nueva Contraseña *" at bounding box center [674, 412] width 431 height 22
click at [896, 403] on div "Confirmar Nueva Contraseña * visibility_off" at bounding box center [684, 412] width 451 height 22
click at [898, 402] on div "Confirmar Nueva Contraseña * visibility_off" at bounding box center [684, 412] width 451 height 22
click at [902, 411] on mat-icon "visibility_off" at bounding box center [901, 413] width 15 height 18
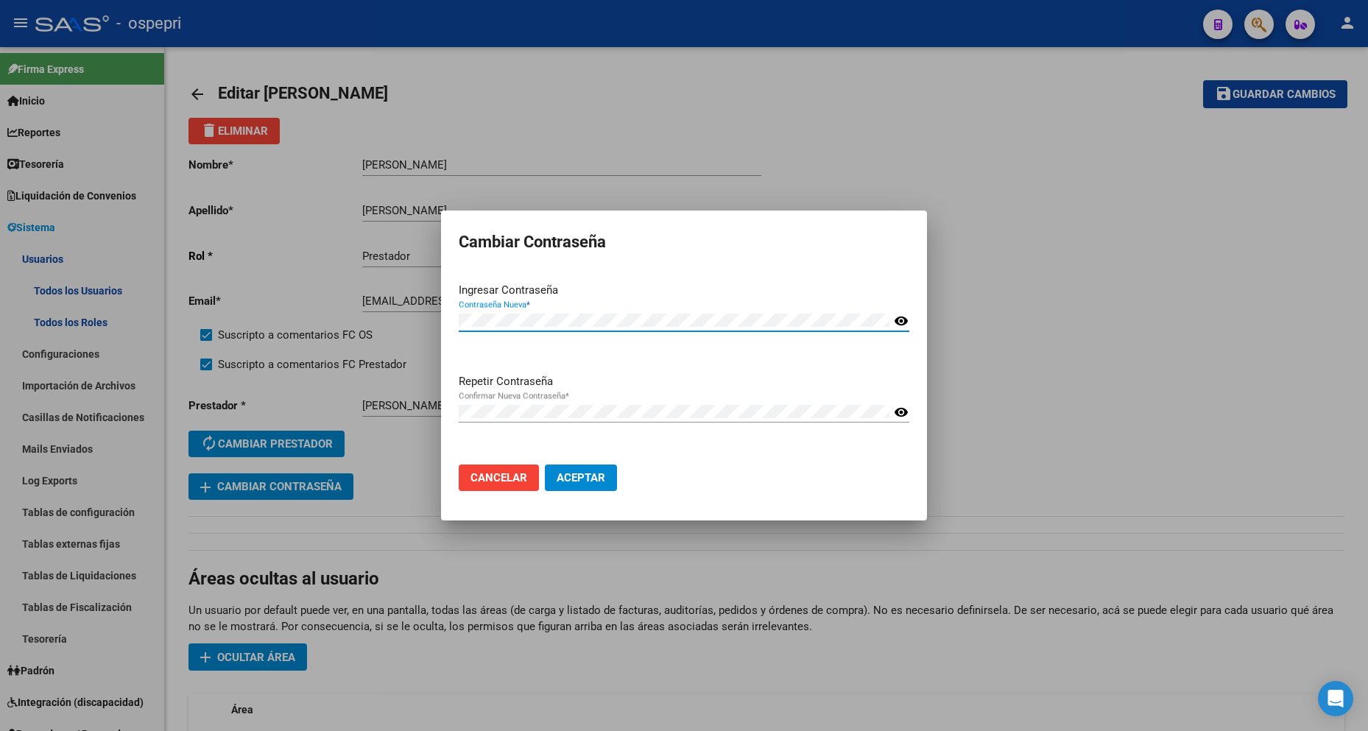
click at [205, 311] on div "Cambiar Contraseña Ingresar Contraseña Contraseña Nueva * visibility Repetir Co…" at bounding box center [684, 365] width 1368 height 731
click at [659, 275] on mat-dialog-content "Ingresar Contraseña Contraseña Nueva * visibility Repetir Contraseña Confirmar …" at bounding box center [684, 362] width 486 height 183
click at [386, 341] on div "Cambiar Contraseña Ingresar Contraseña Contraseña Nueva * visibility Repetir Co…" at bounding box center [684, 365] width 1368 height 731
click at [579, 474] on span "Aceptar" at bounding box center [581, 477] width 49 height 13
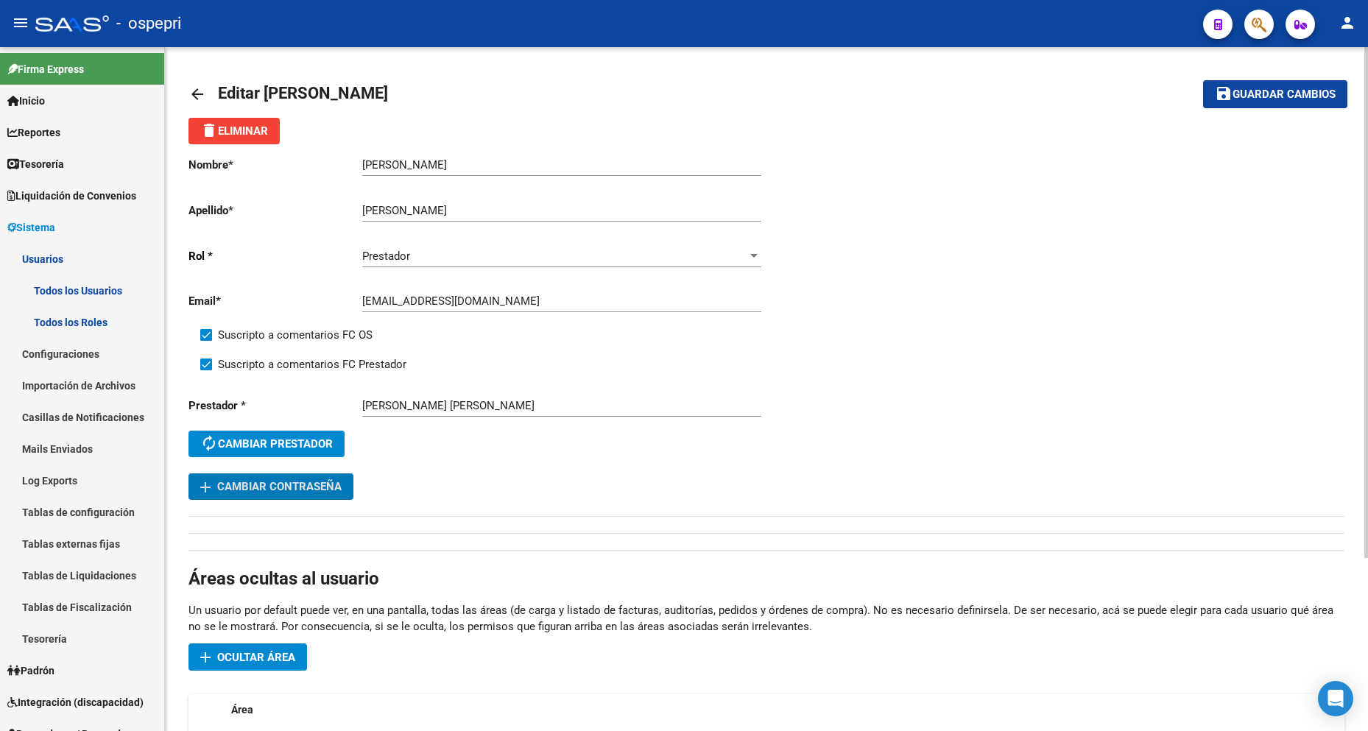
click at [444, 303] on input "[EMAIL_ADDRESS][DOMAIN_NAME]" at bounding box center [561, 301] width 399 height 13
click at [434, 175] on div "[PERSON_NAME] Ingresar nombre" at bounding box center [561, 160] width 399 height 32
click at [435, 173] on div "[PERSON_NAME] Ingresar nombre" at bounding box center [561, 160] width 399 height 32
click at [447, 301] on input "[EMAIL_ADDRESS][DOMAIN_NAME]" at bounding box center [561, 301] width 399 height 13
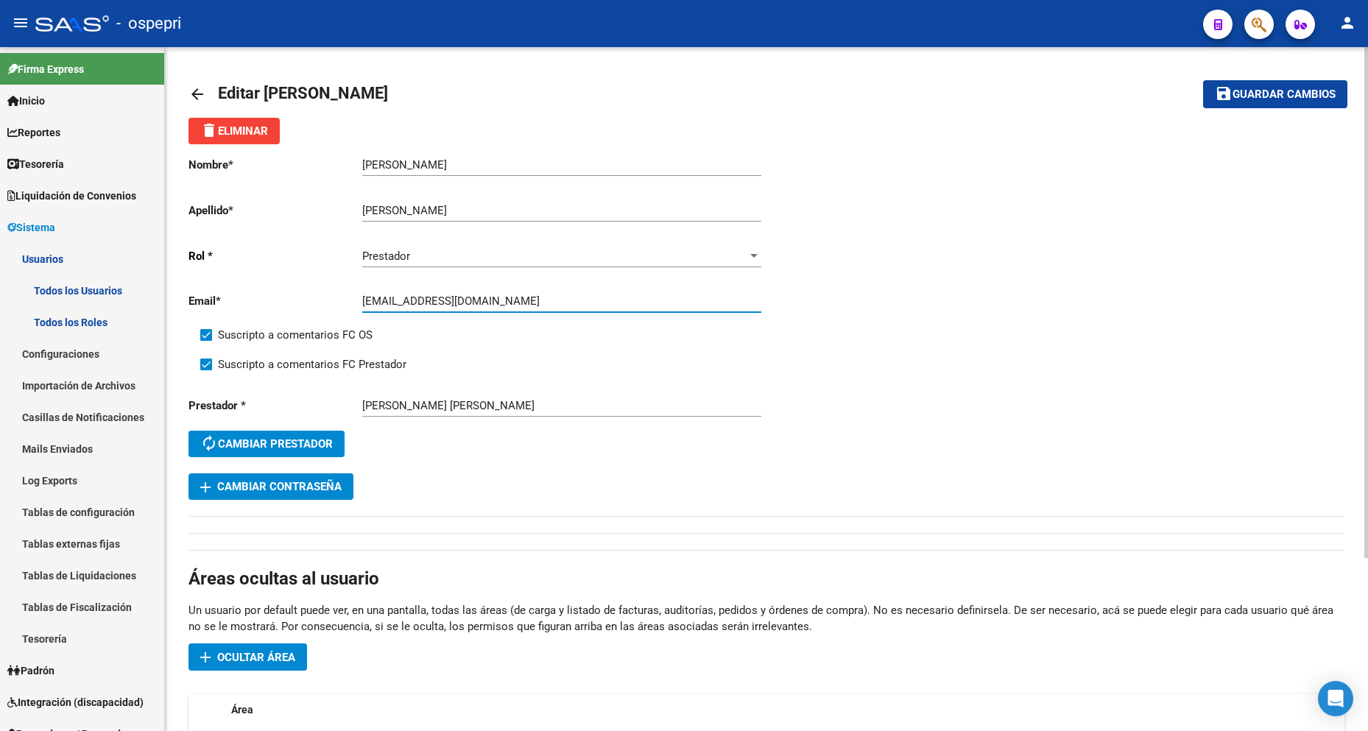
type input "[EMAIL_ADDRESS][DOMAIN_NAME]"
click at [524, 463] on div "Prestador * [PERSON_NAME] [PERSON_NAME] Prestador autorenew Cambiar prestador" at bounding box center [478, 429] width 578 height 88
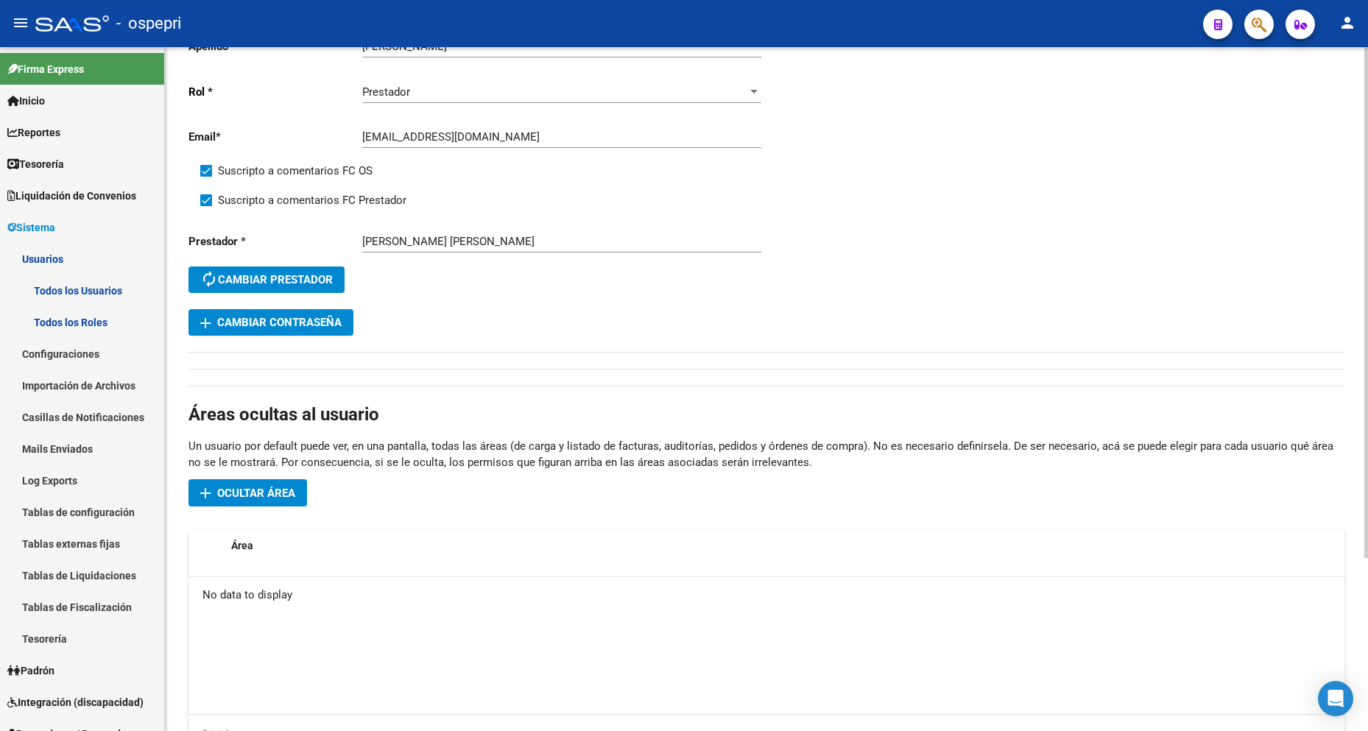
scroll to position [51, 0]
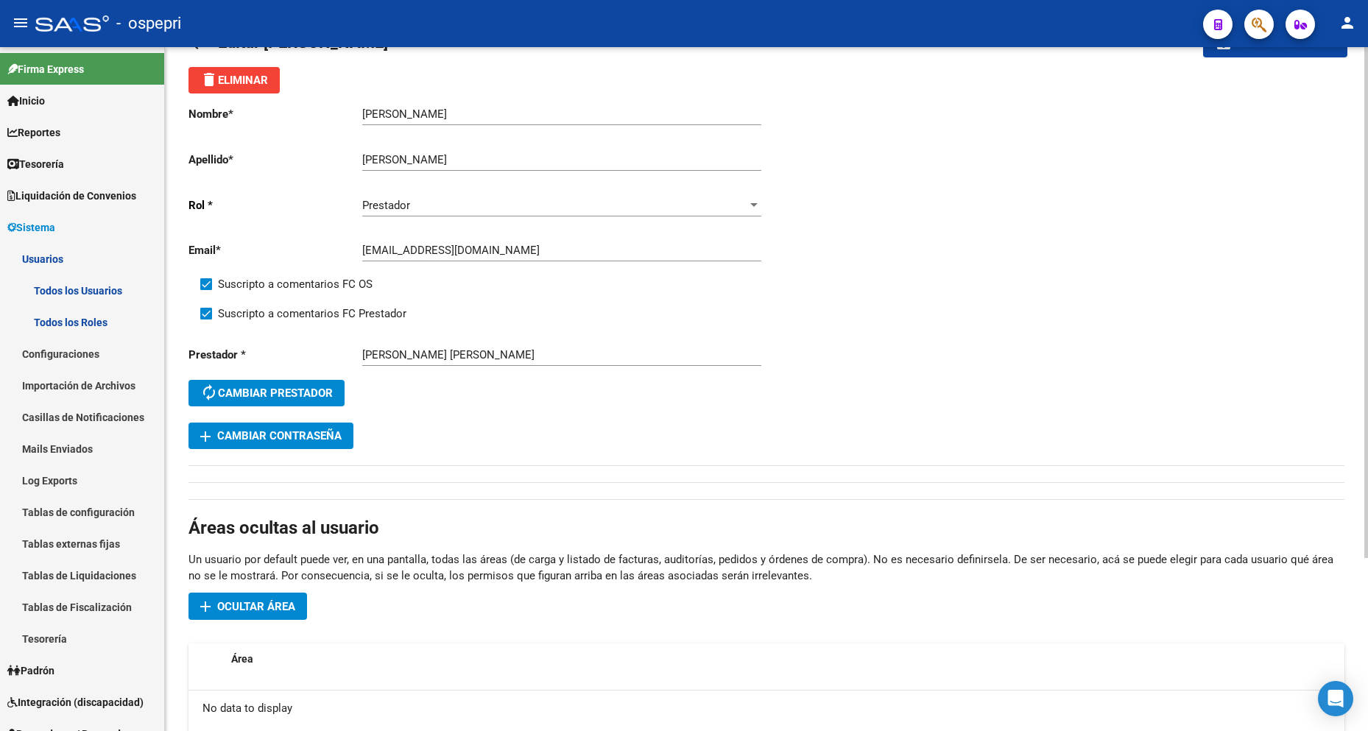
drag, startPoint x: 742, startPoint y: 366, endPoint x: 752, endPoint y: 277, distance: 89.7
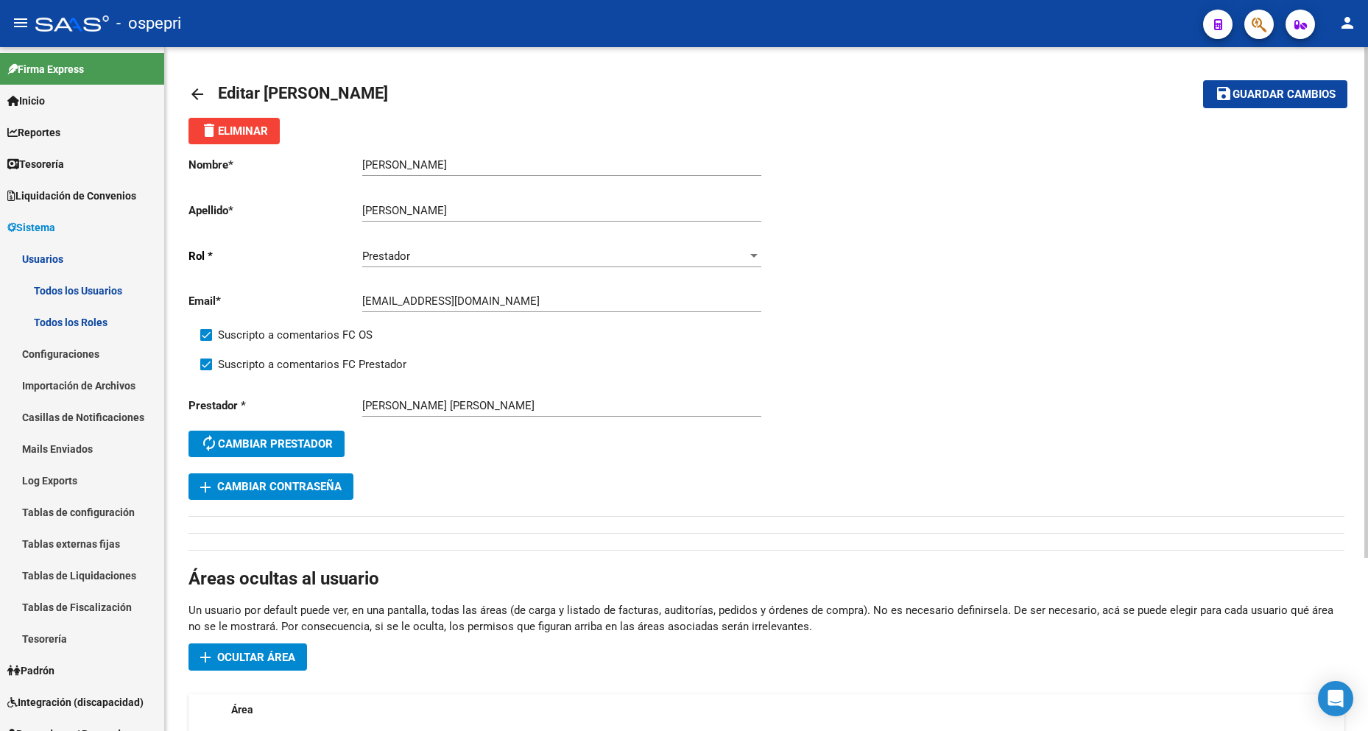
click at [1245, 96] on span "Guardar cambios" at bounding box center [1284, 94] width 103 height 13
click at [487, 301] on input "[EMAIL_ADDRESS][DOMAIN_NAME]" at bounding box center [561, 301] width 399 height 13
click at [848, 336] on div "Nombre * [PERSON_NAME] Ingresar nombre Apellido * [PERSON_NAME] Ingresar apelli…" at bounding box center [767, 322] width 1156 height 356
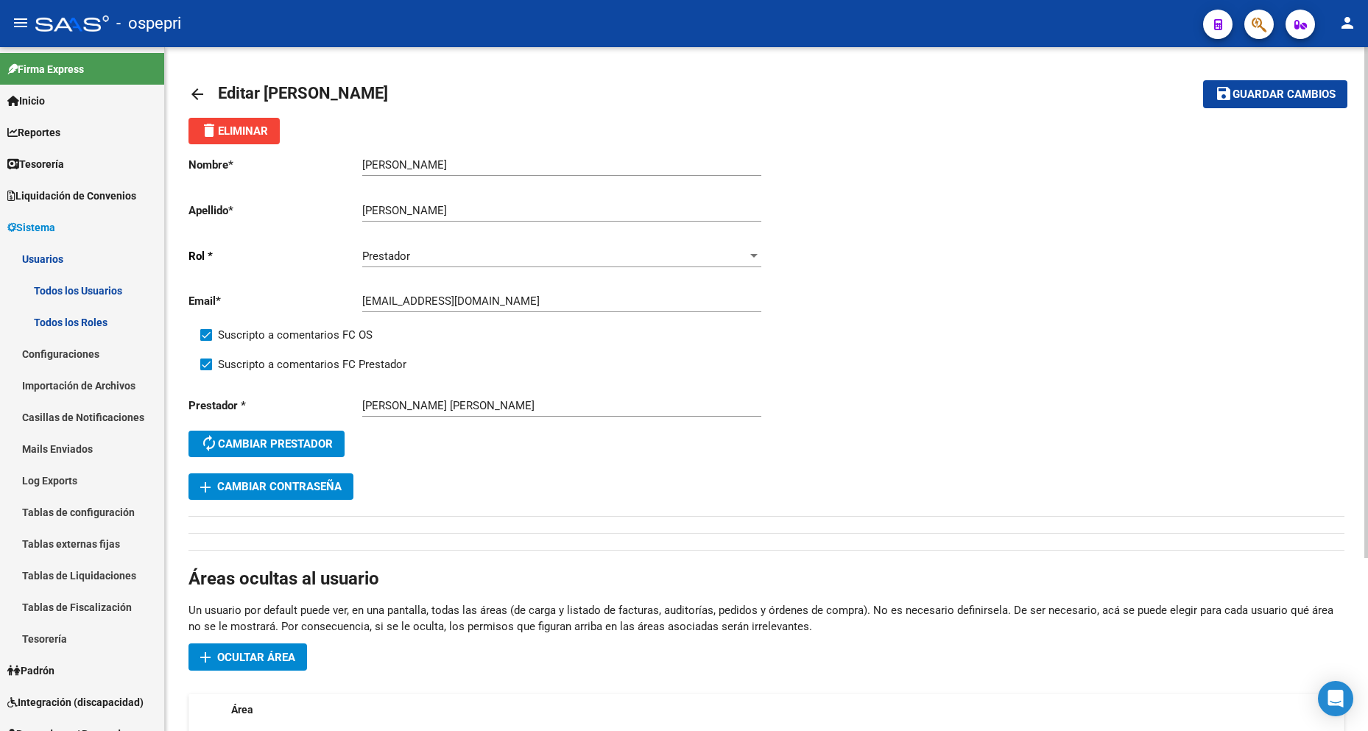
click at [200, 95] on mat-icon "arrow_back" at bounding box center [198, 94] width 18 height 18
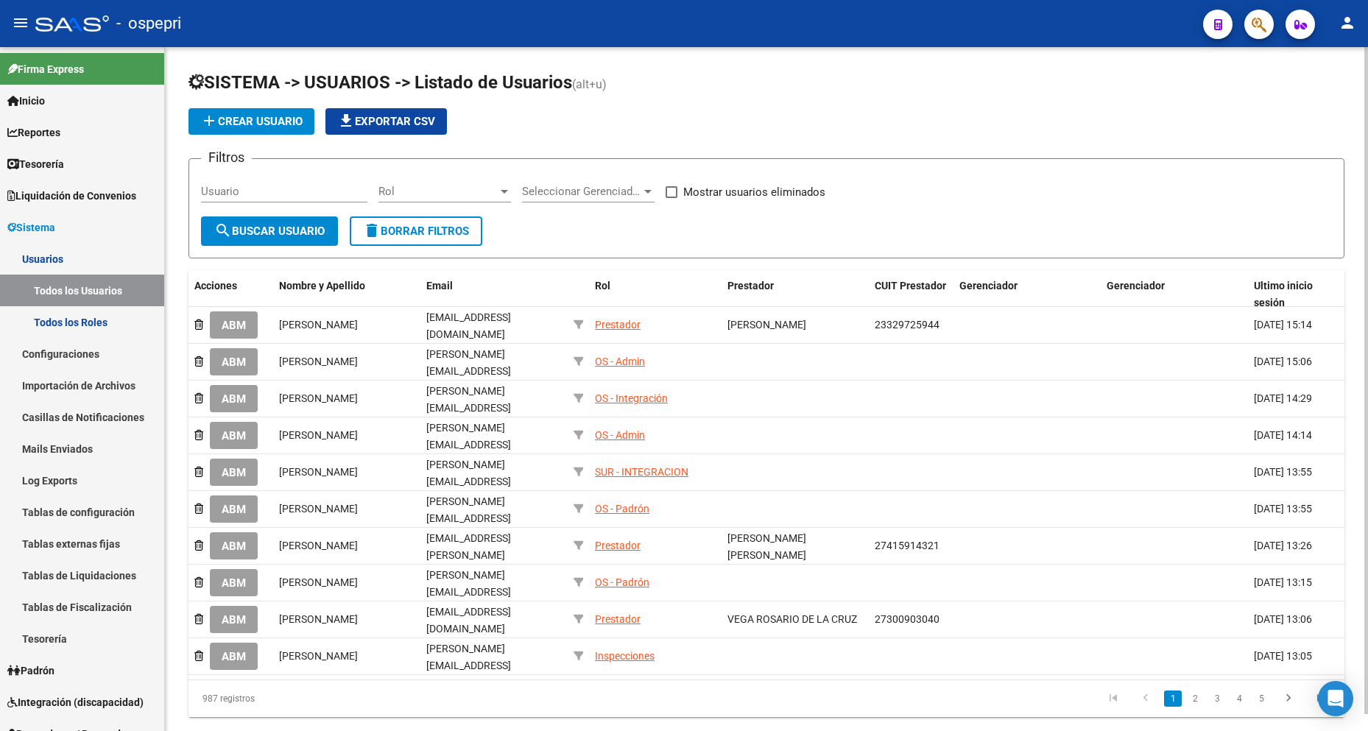
click at [262, 191] on input "Usuario" at bounding box center [284, 191] width 166 height 13
paste input "27395222584"
type input "27395222584"
click at [232, 238] on button "search Buscar Usuario" at bounding box center [269, 231] width 137 height 29
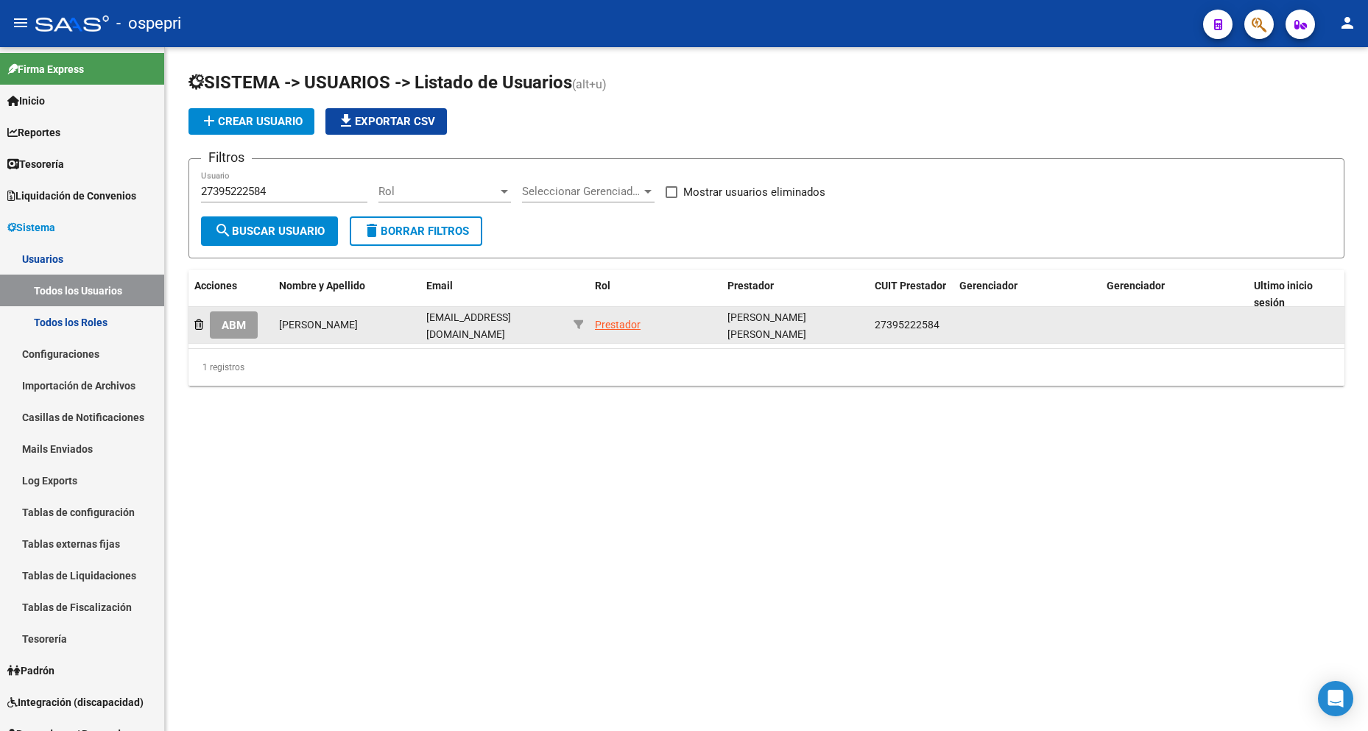
click at [230, 320] on span "ABM" at bounding box center [234, 325] width 24 height 13
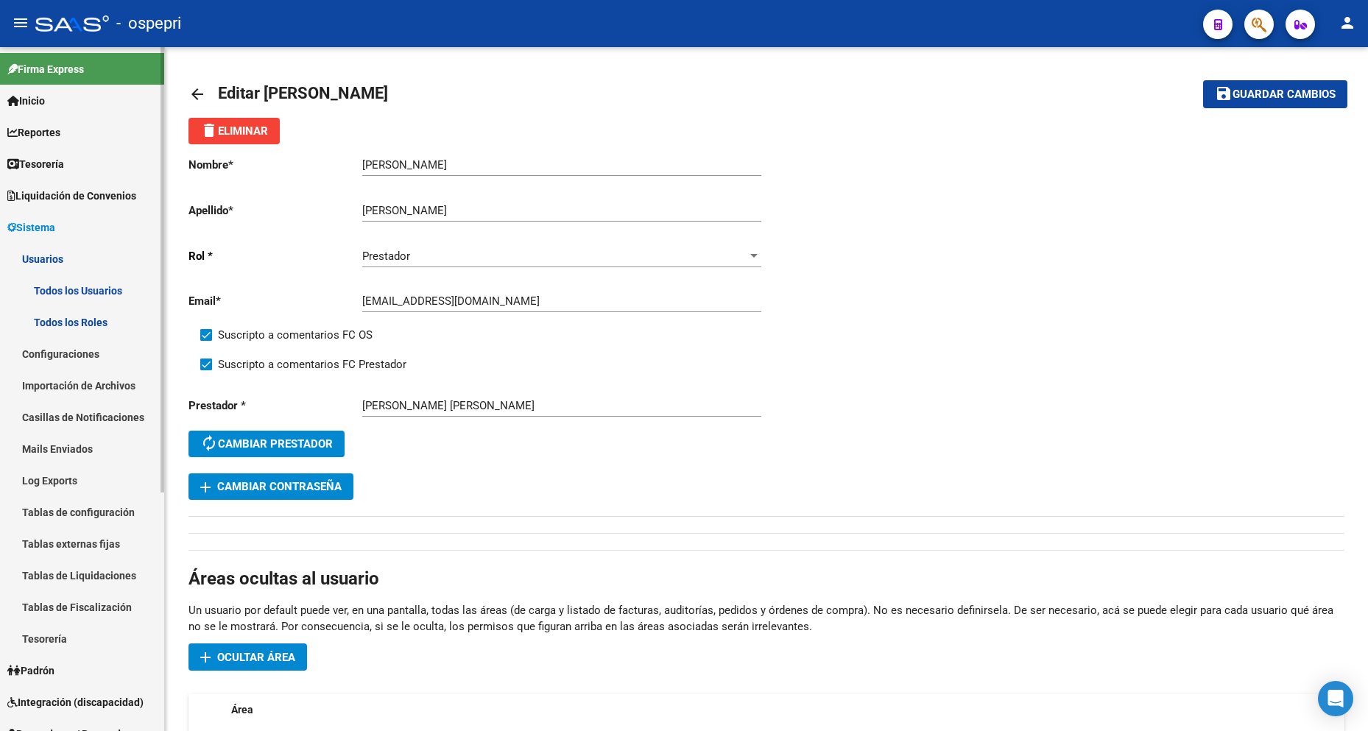
click at [52, 110] on link "Inicio" at bounding box center [82, 101] width 164 height 32
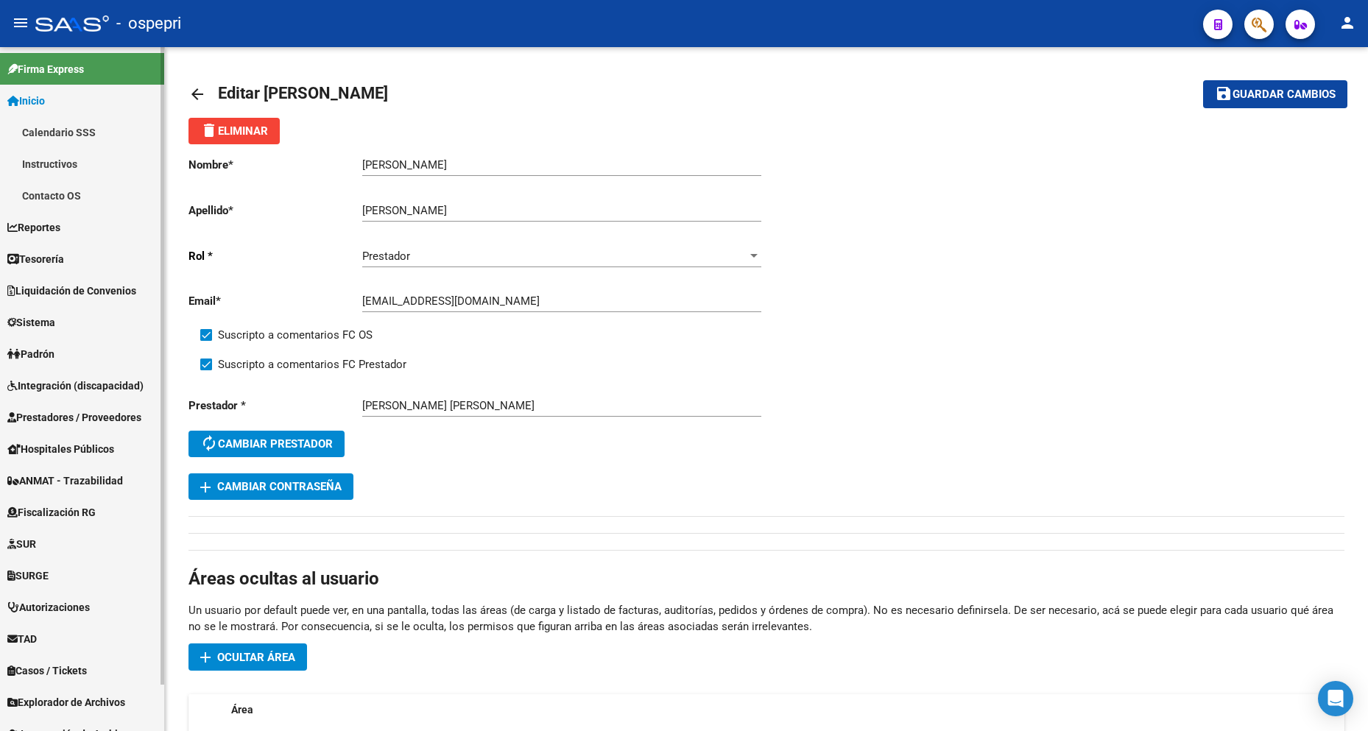
click at [70, 102] on link "Inicio" at bounding box center [82, 101] width 164 height 32
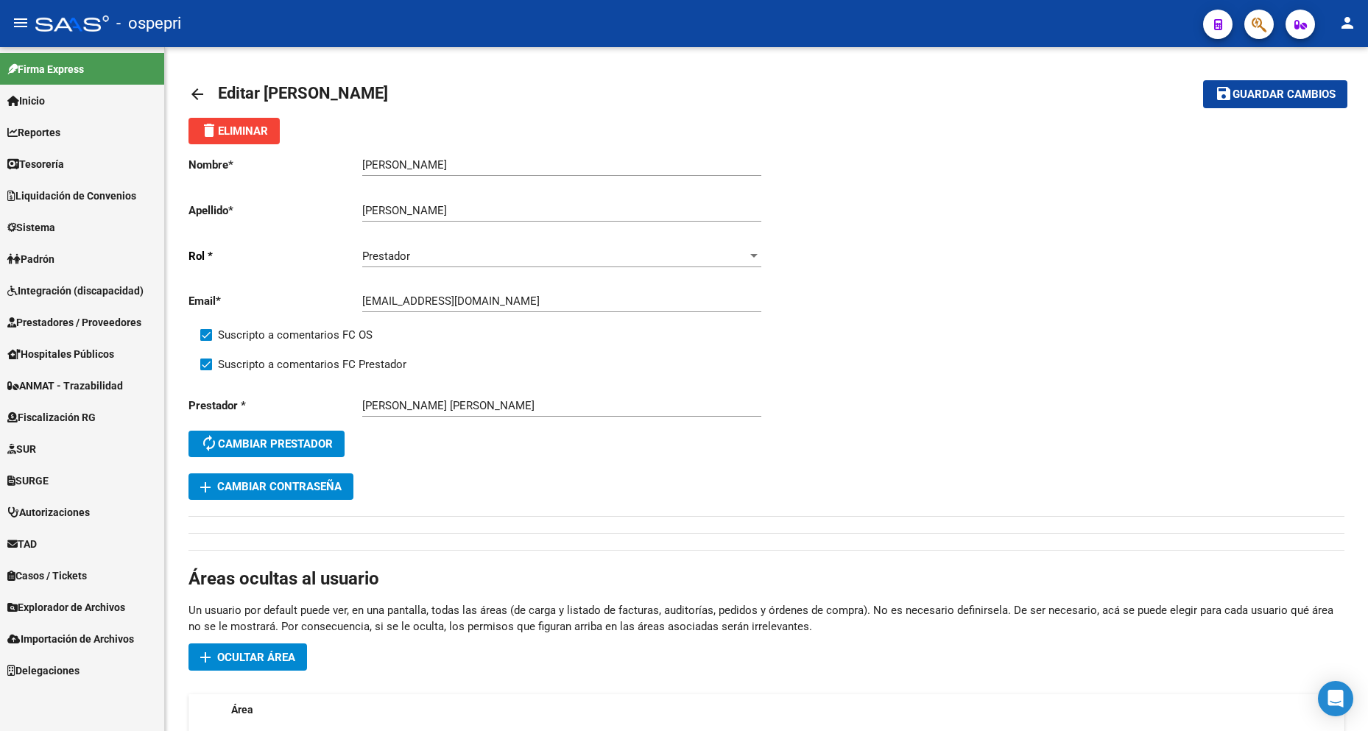
click at [68, 27] on div at bounding box center [72, 23] width 74 height 16
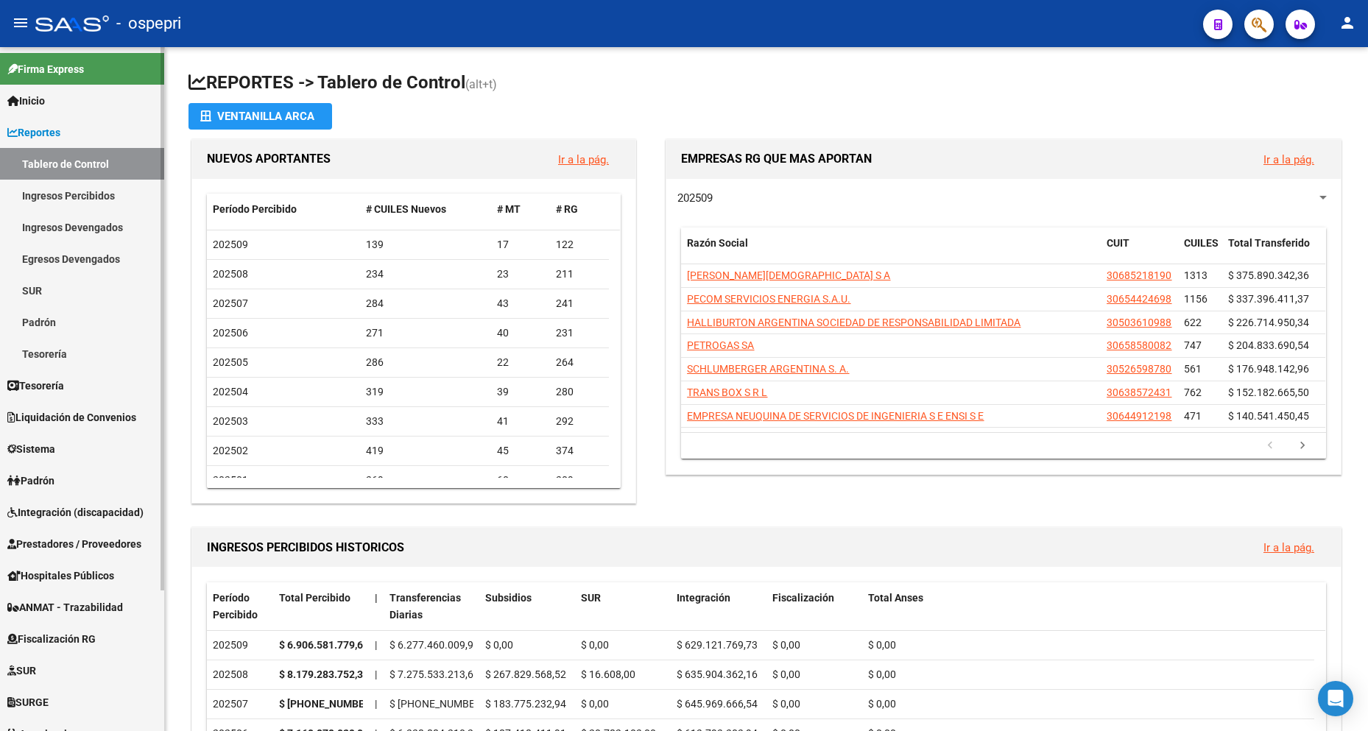
click at [68, 103] on link "Inicio" at bounding box center [82, 101] width 164 height 32
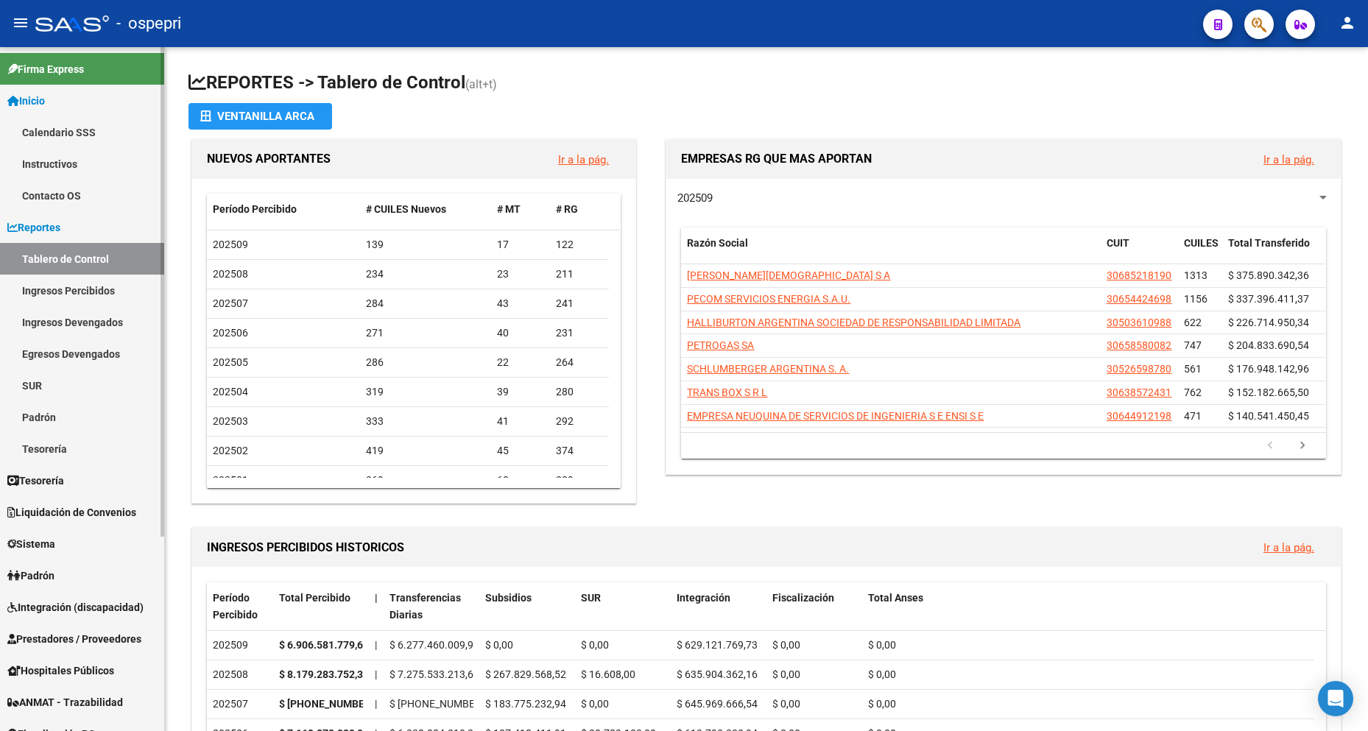
click at [62, 105] on link "Inicio" at bounding box center [82, 101] width 164 height 32
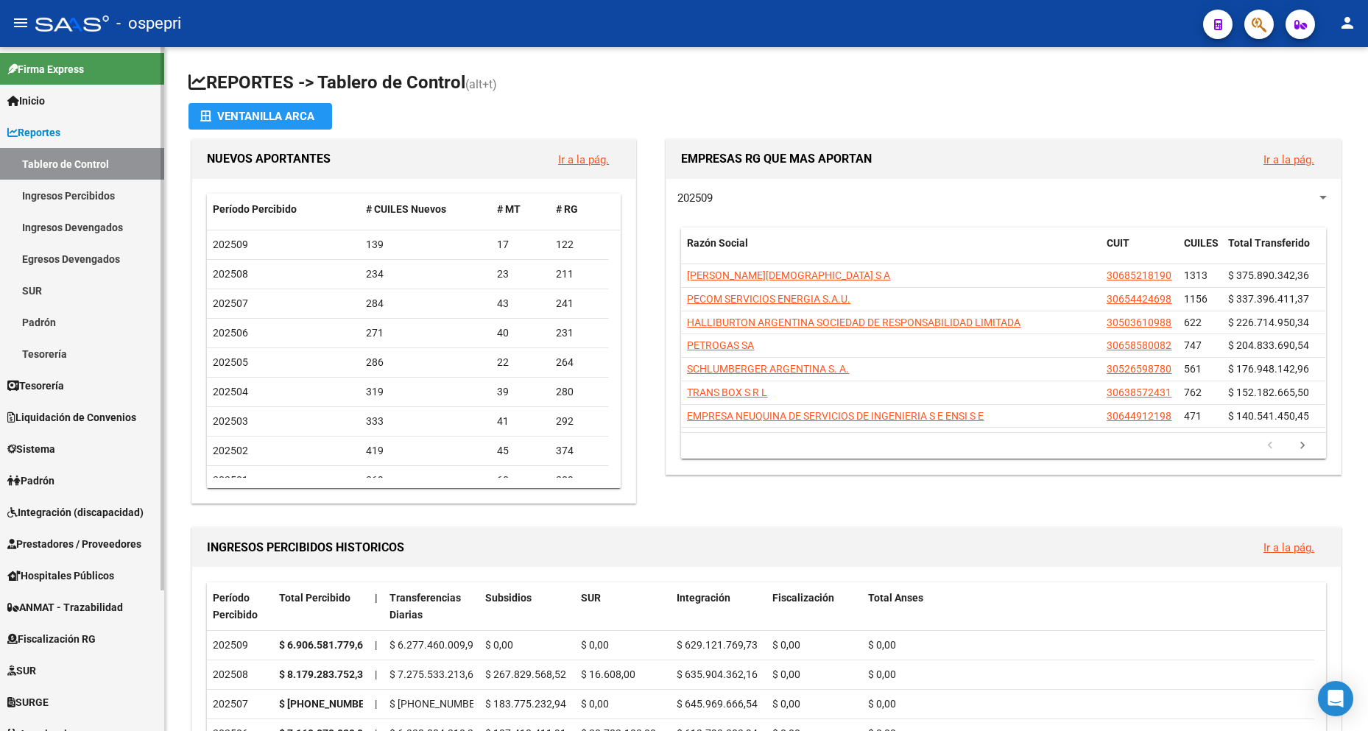
click at [77, 92] on link "Inicio" at bounding box center [82, 101] width 164 height 32
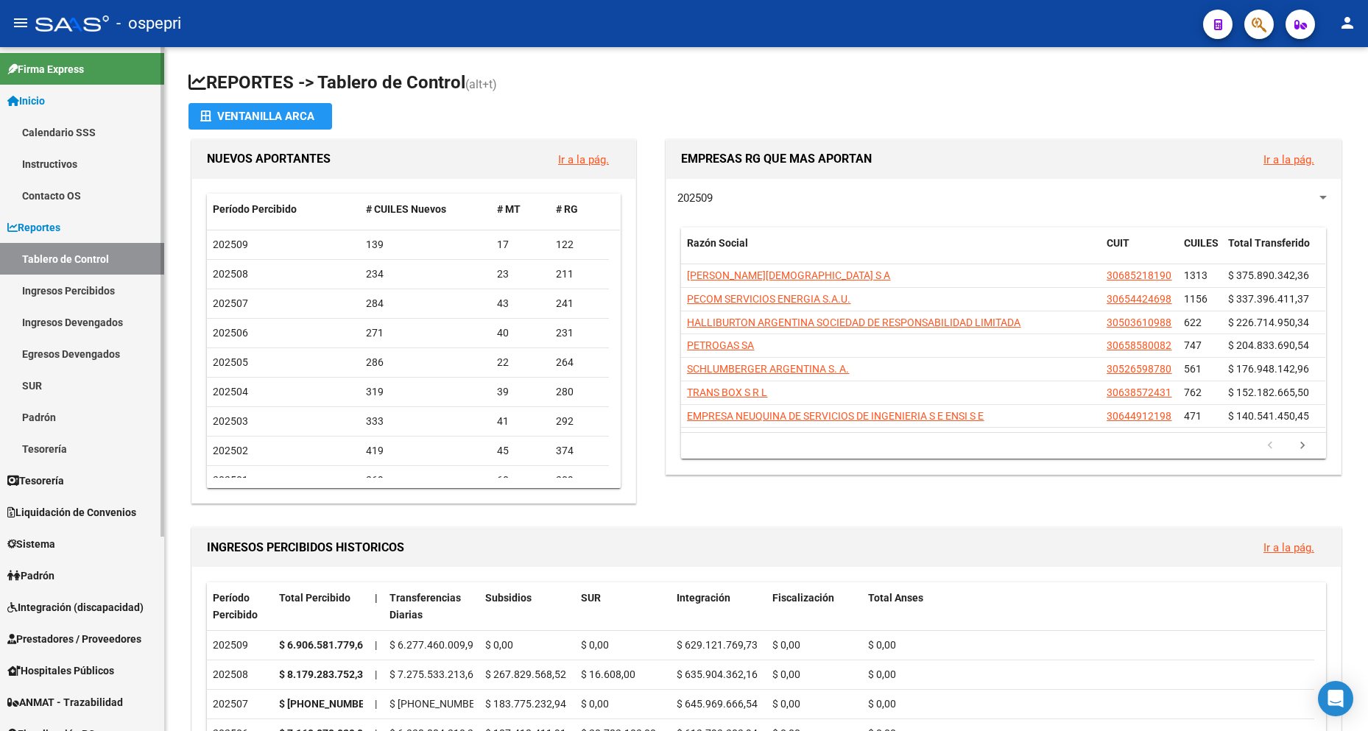
click at [34, 97] on span "Inicio" at bounding box center [26, 101] width 38 height 16
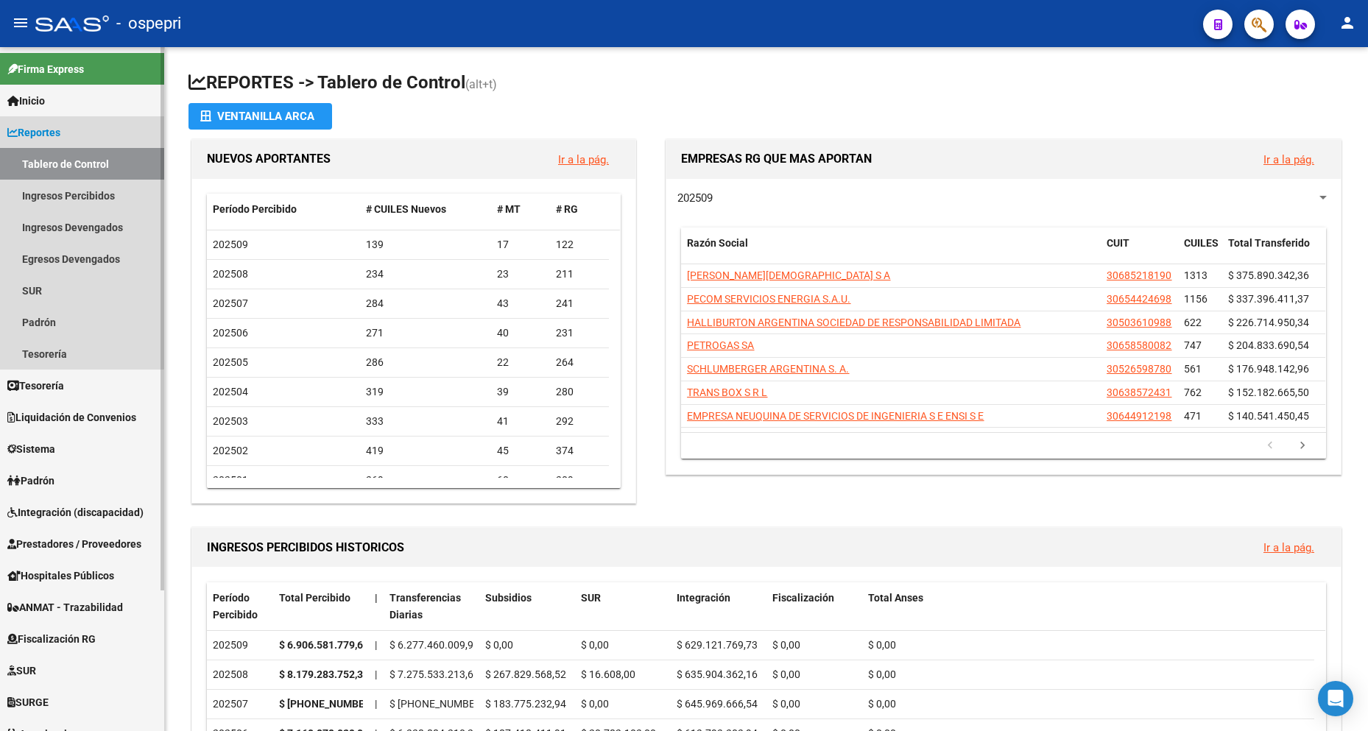
click at [38, 128] on span "Reportes" at bounding box center [33, 132] width 53 height 16
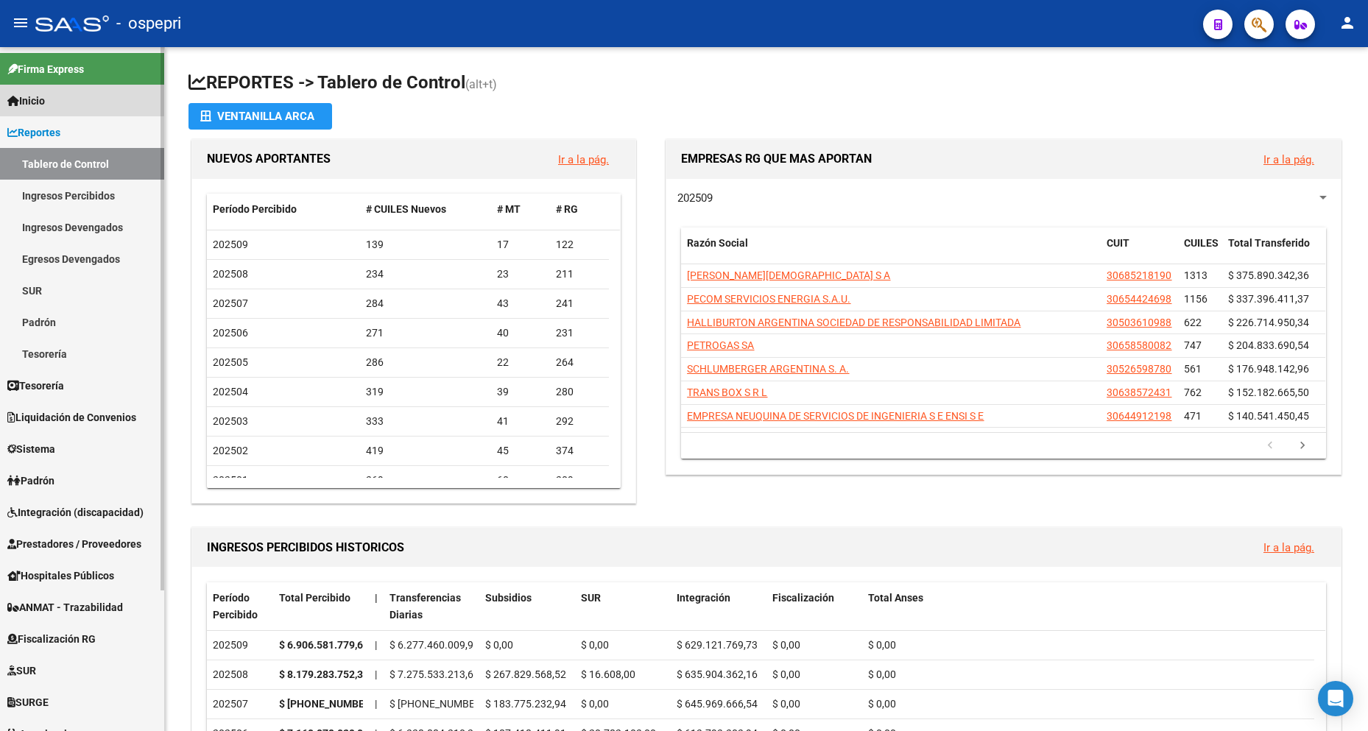
click at [45, 97] on span "Inicio" at bounding box center [26, 101] width 38 height 16
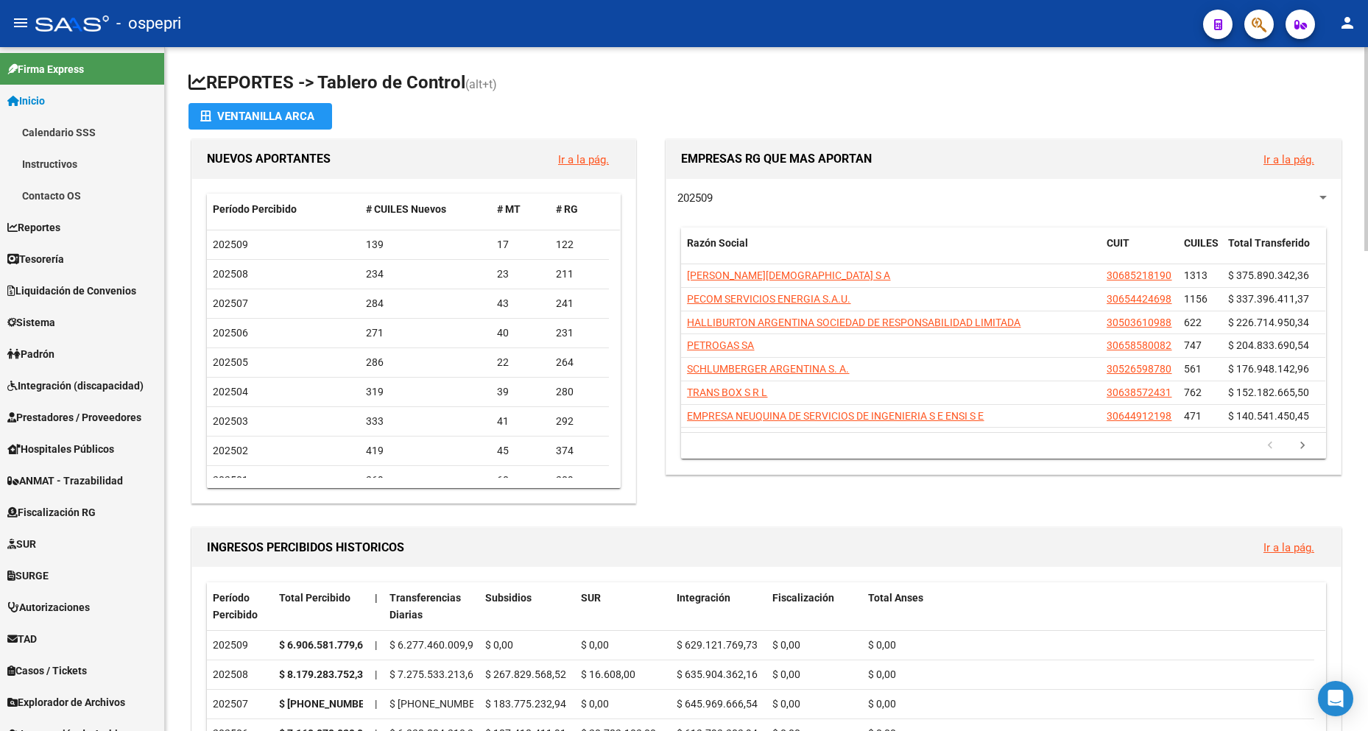
click at [372, 103] on app-file-import-inline "Ventanilla ARCA" at bounding box center [767, 116] width 1156 height 27
